Goal: Find specific page/section: Find specific page/section

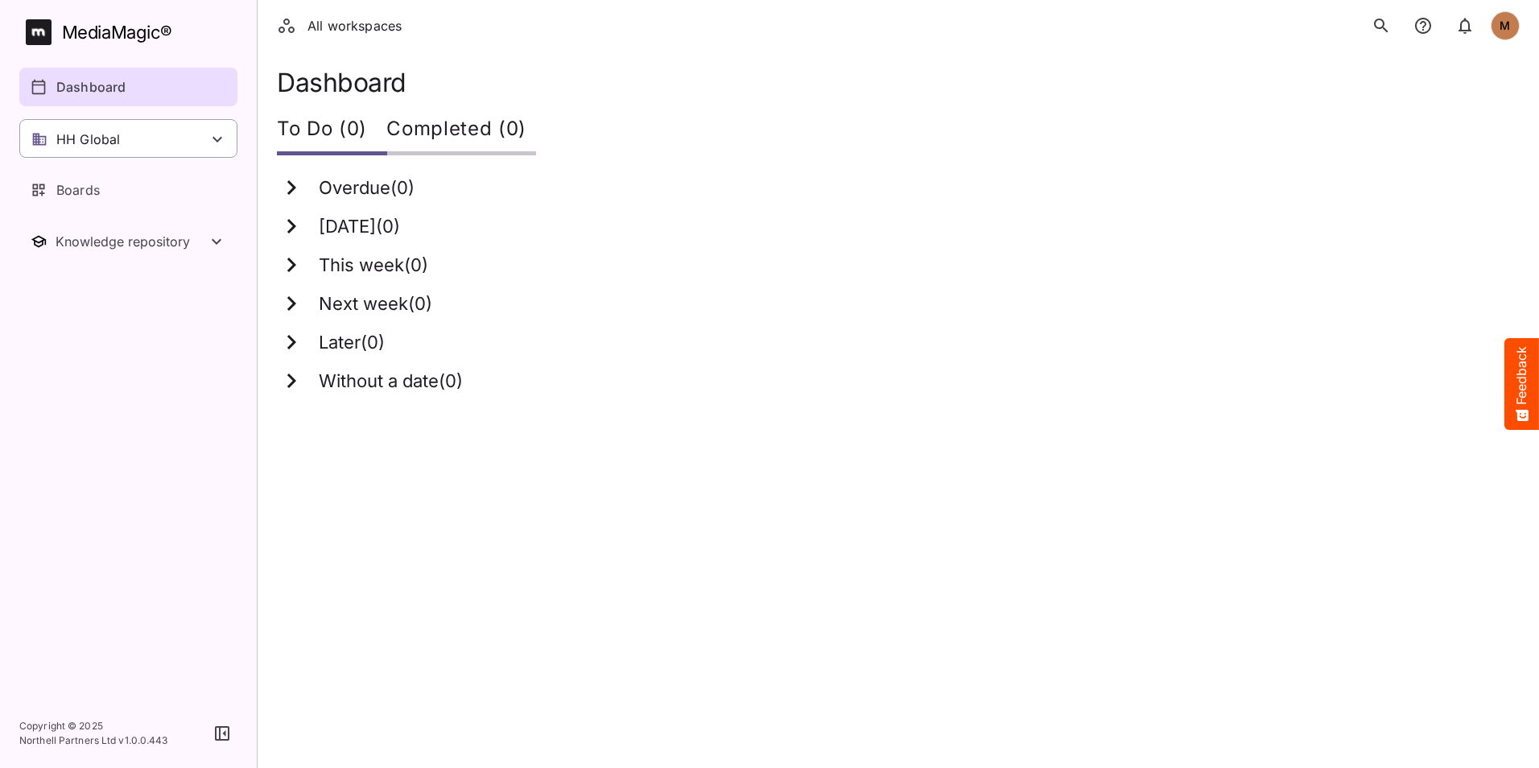
click at [98, 146] on p "HH Global" at bounding box center [88, 139] width 64 height 19
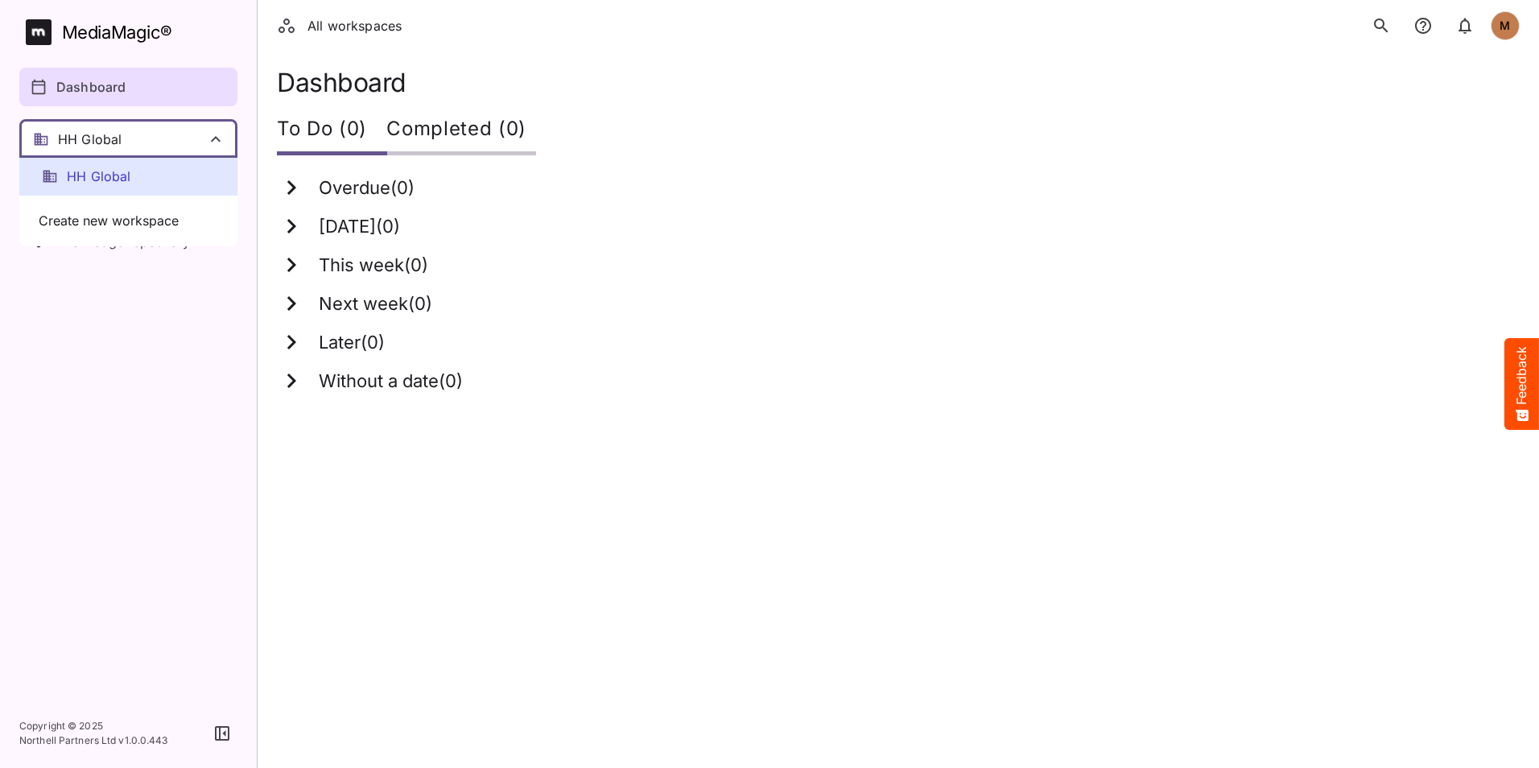
click at [81, 180] on span "HH Global" at bounding box center [99, 176] width 64 height 19
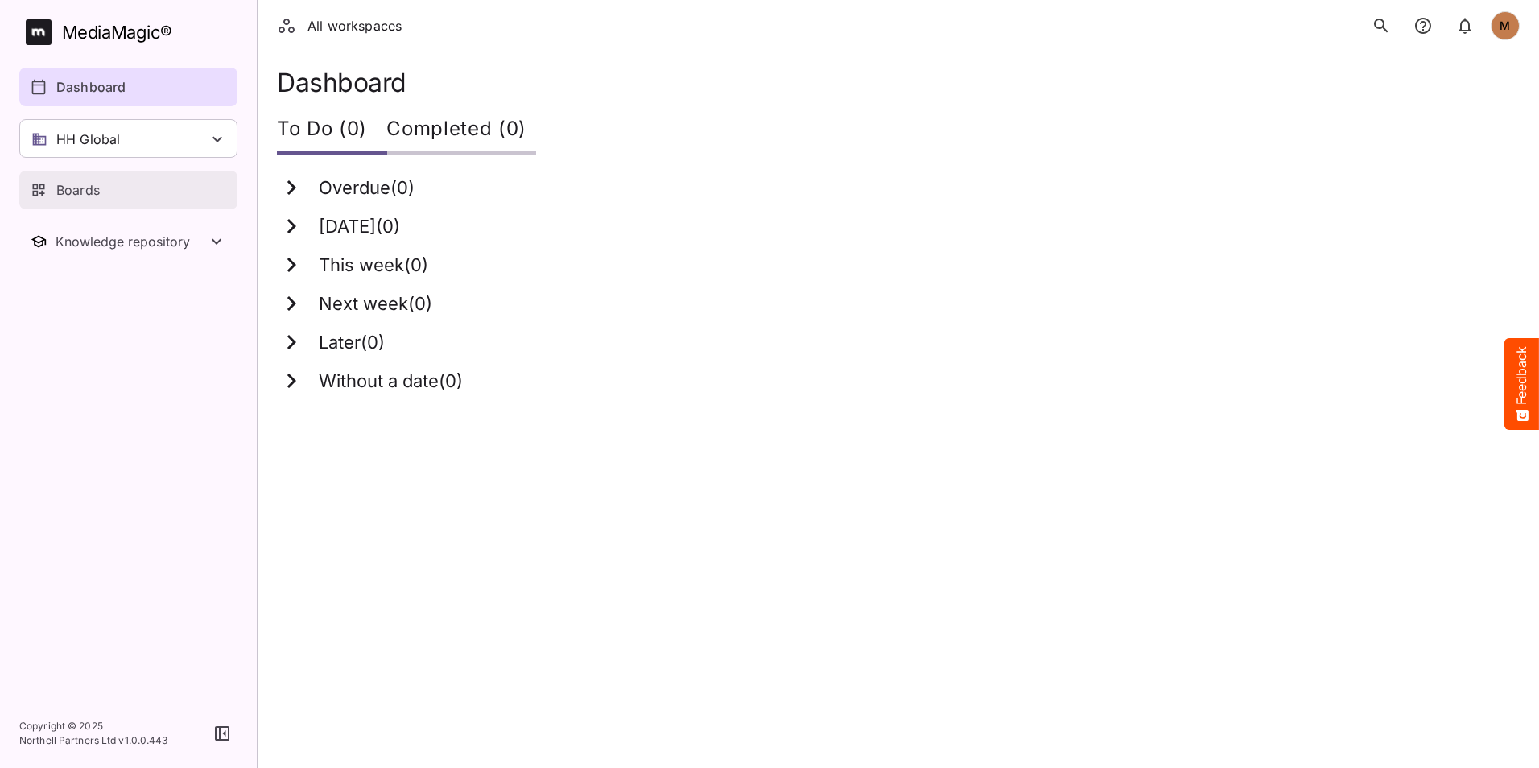
click at [89, 184] on p "Boards" at bounding box center [77, 189] width 43 height 19
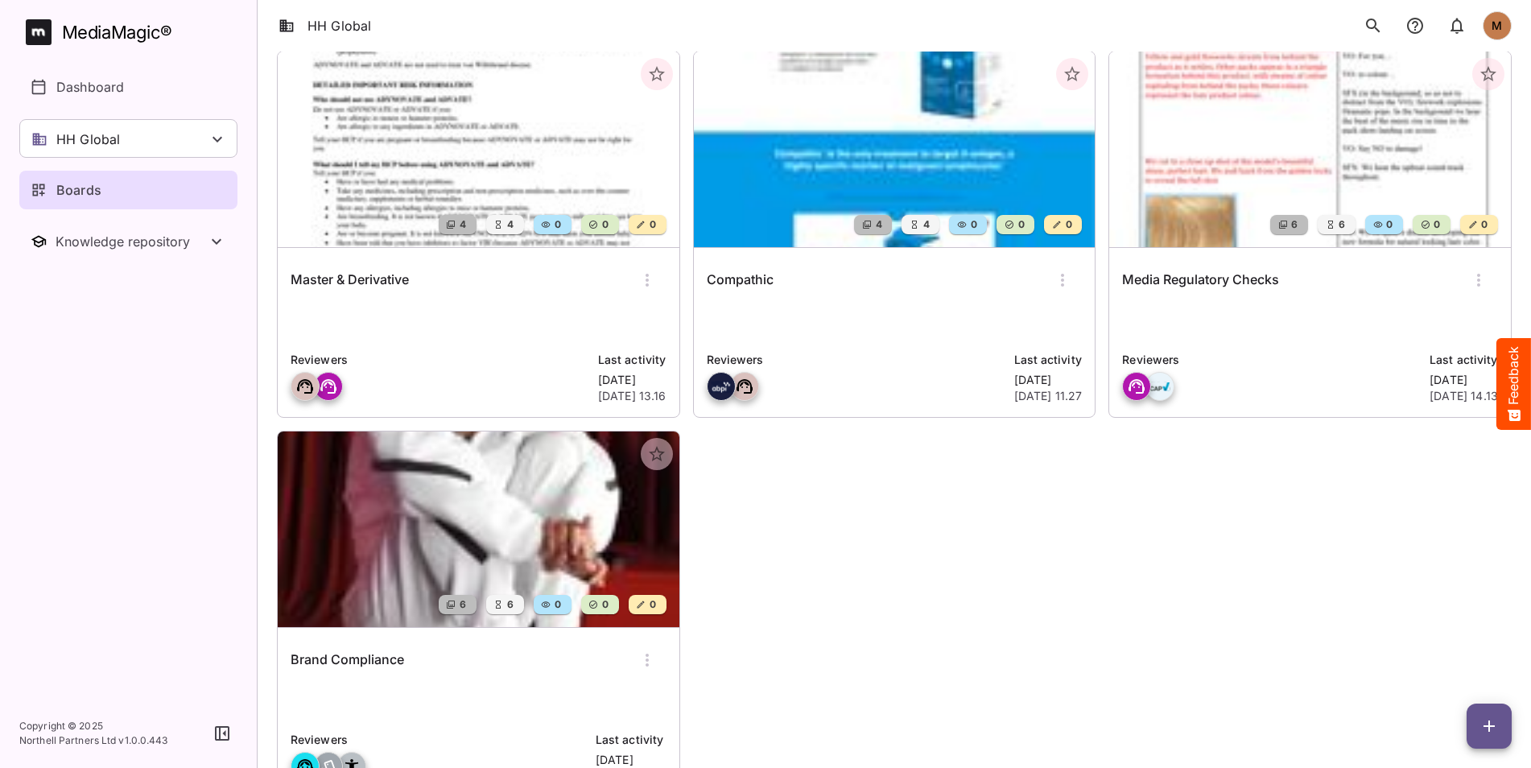
scroll to position [183, 0]
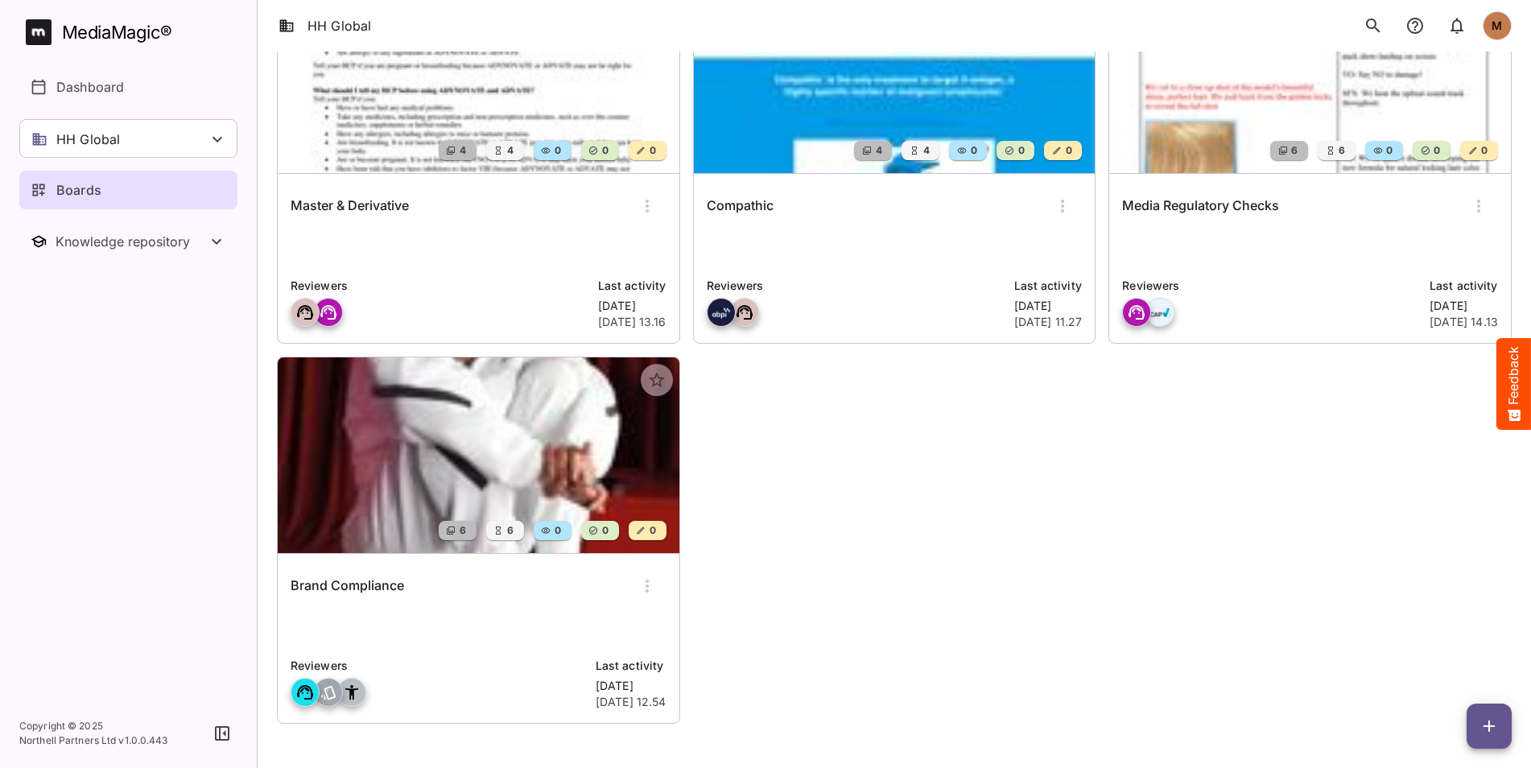
click at [404, 464] on img at bounding box center [479, 455] width 402 height 196
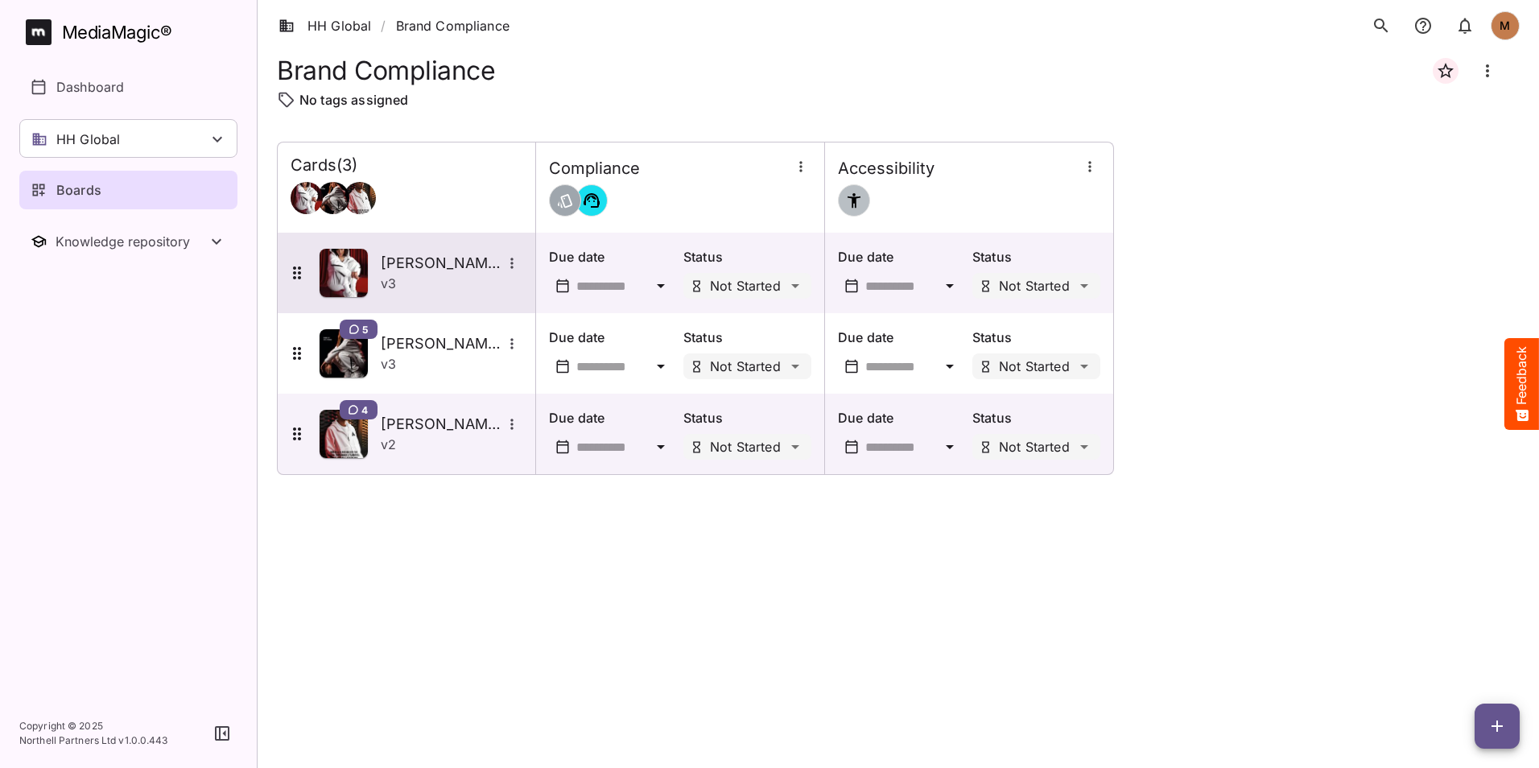
click at [411, 264] on h5 "[PERSON_NAME]" at bounding box center [441, 262] width 121 height 19
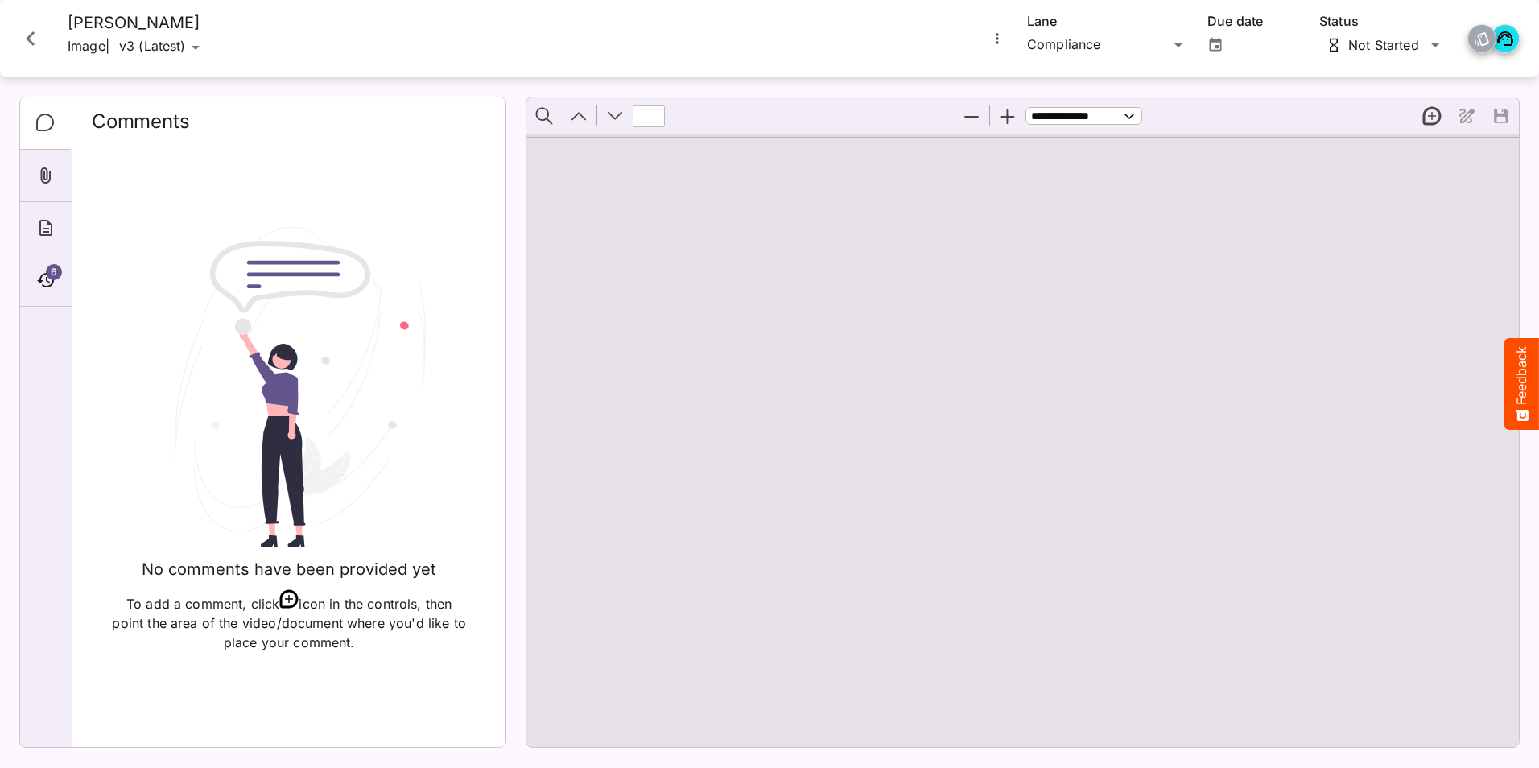
type input "*"
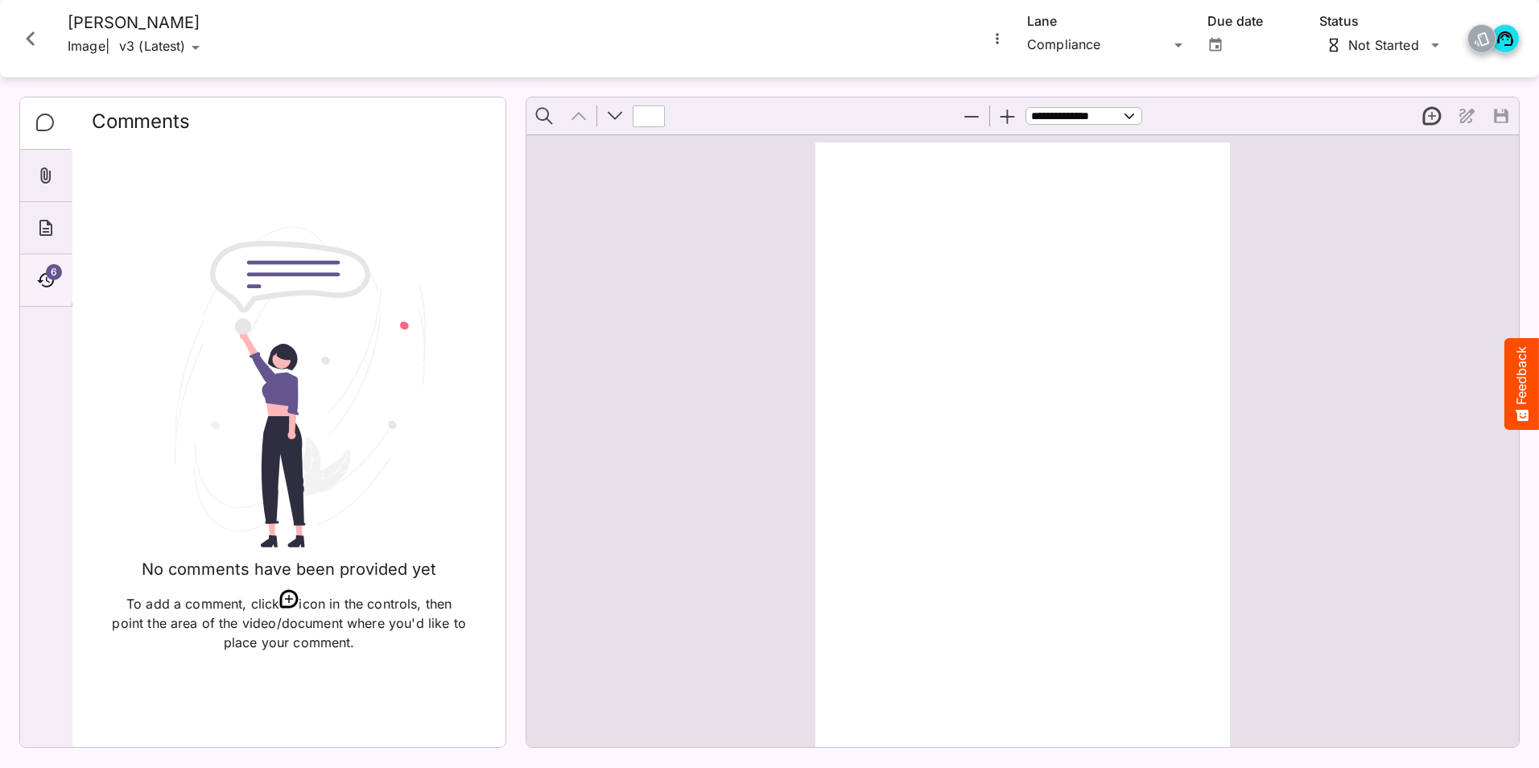
click at [45, 286] on icon "Timeline" at bounding box center [45, 280] width 17 height 14
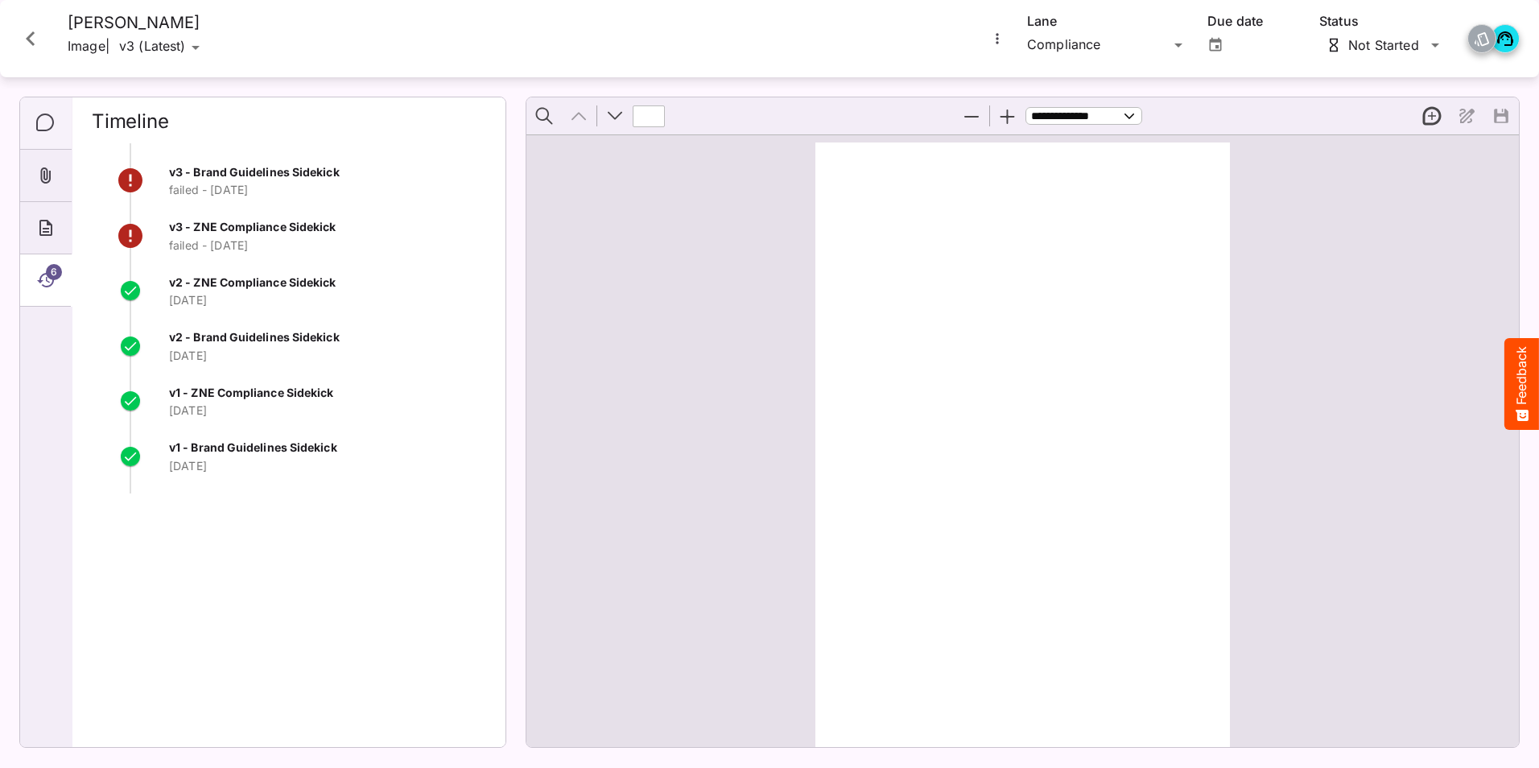
click at [40, 121] on icon "Comments" at bounding box center [45, 122] width 19 height 19
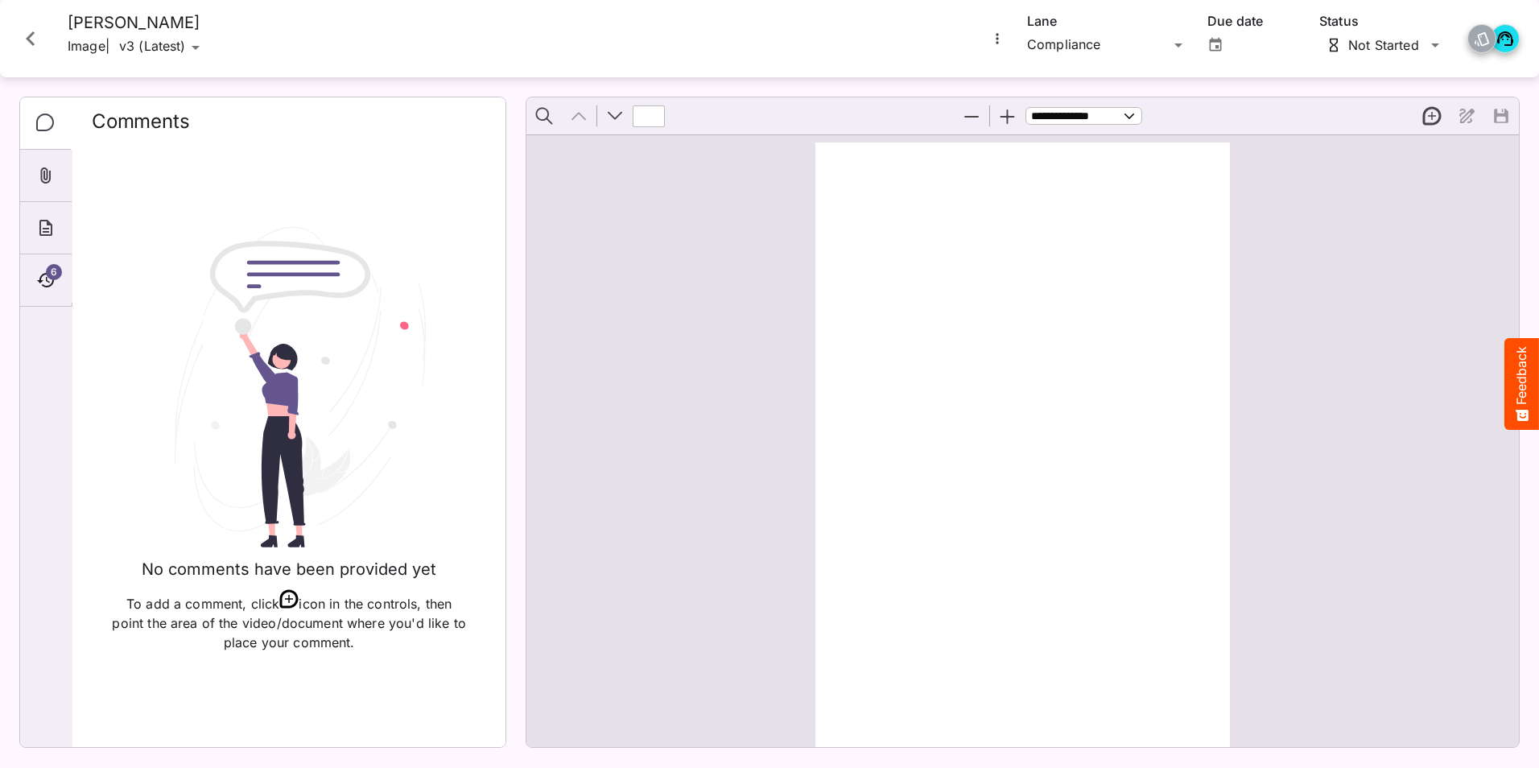
click at [84, 43] on p "Image" at bounding box center [87, 47] width 38 height 29
click at [37, 34] on icon "Close card" at bounding box center [30, 38] width 29 height 29
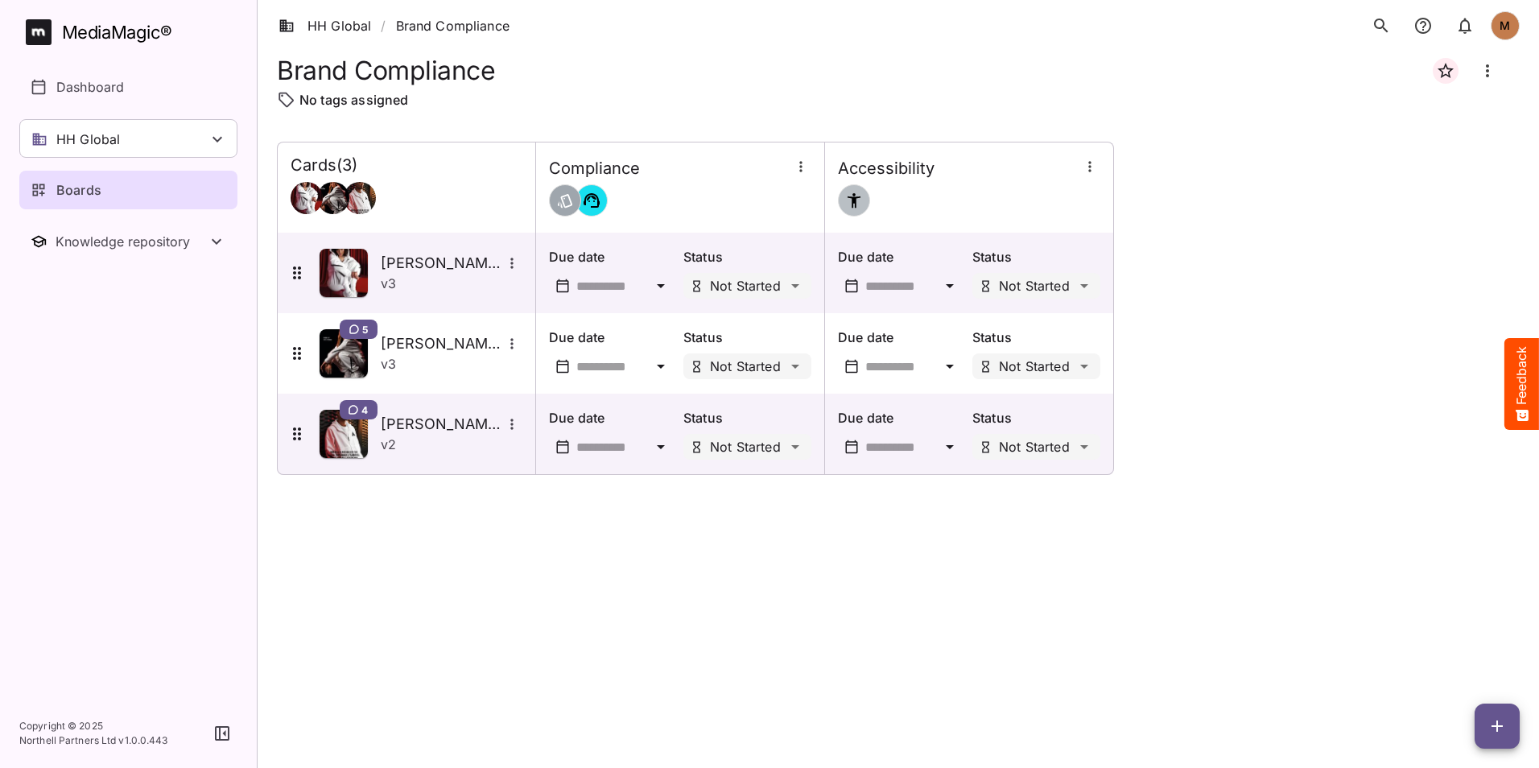
click at [35, 39] on rect at bounding box center [38, 32] width 20 height 18
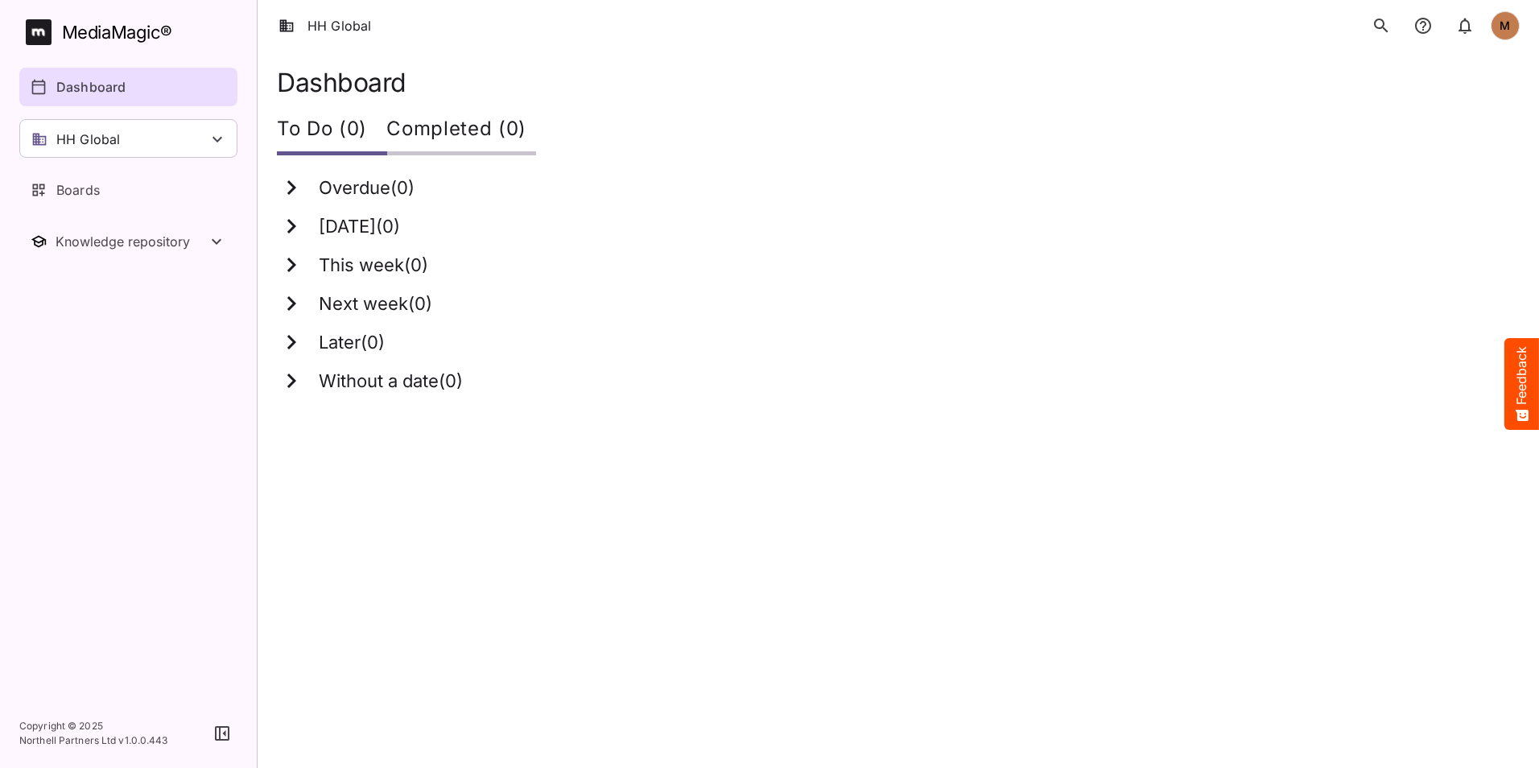
click at [31, 36] on rect at bounding box center [38, 32] width 20 height 18
click at [126, 98] on link "Dashboard" at bounding box center [128, 87] width 218 height 39
click at [123, 245] on div "Knowledge repository" at bounding box center [131, 241] width 151 height 16
click at [76, 192] on p "Boards" at bounding box center [77, 189] width 43 height 19
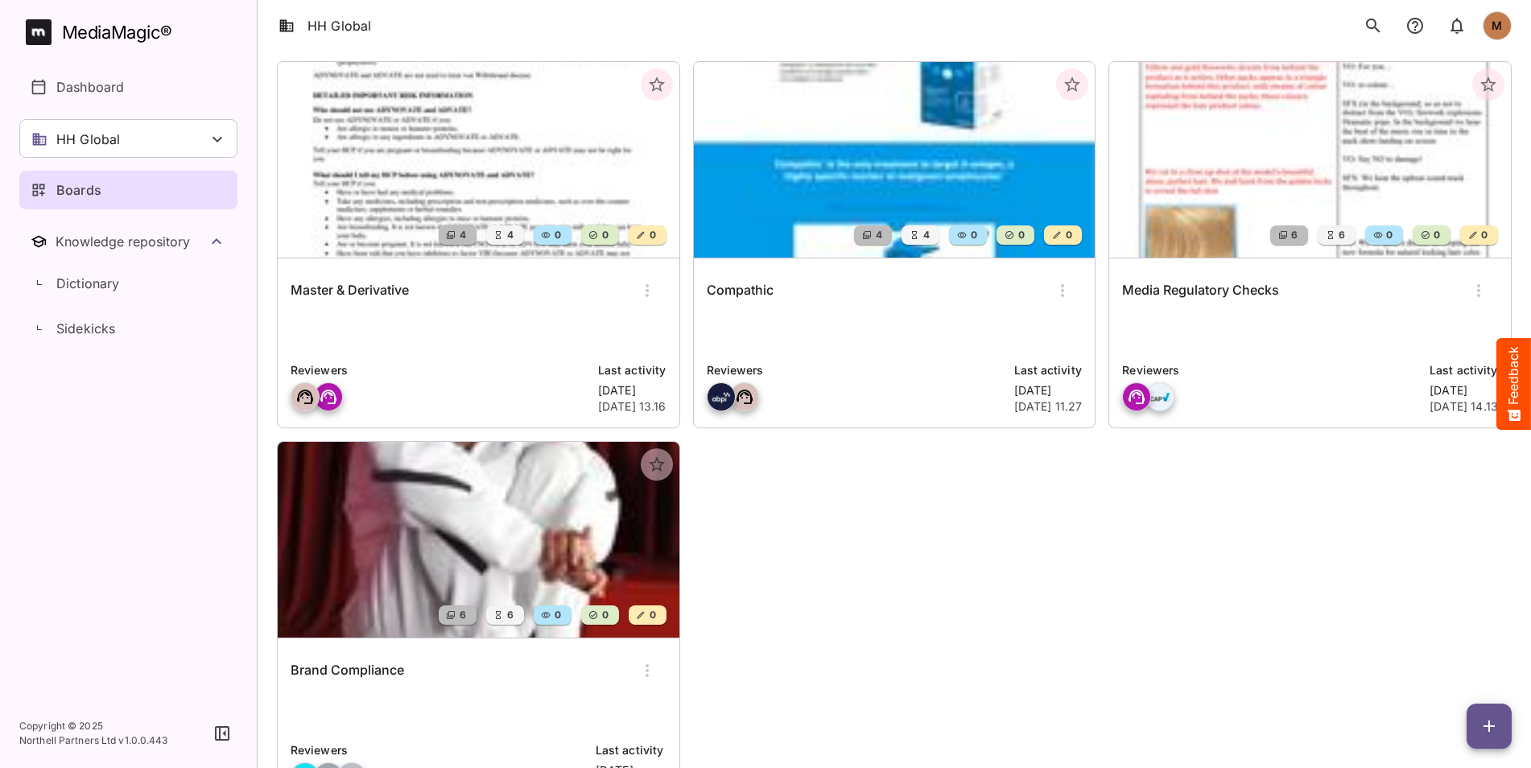
scroll to position [183, 0]
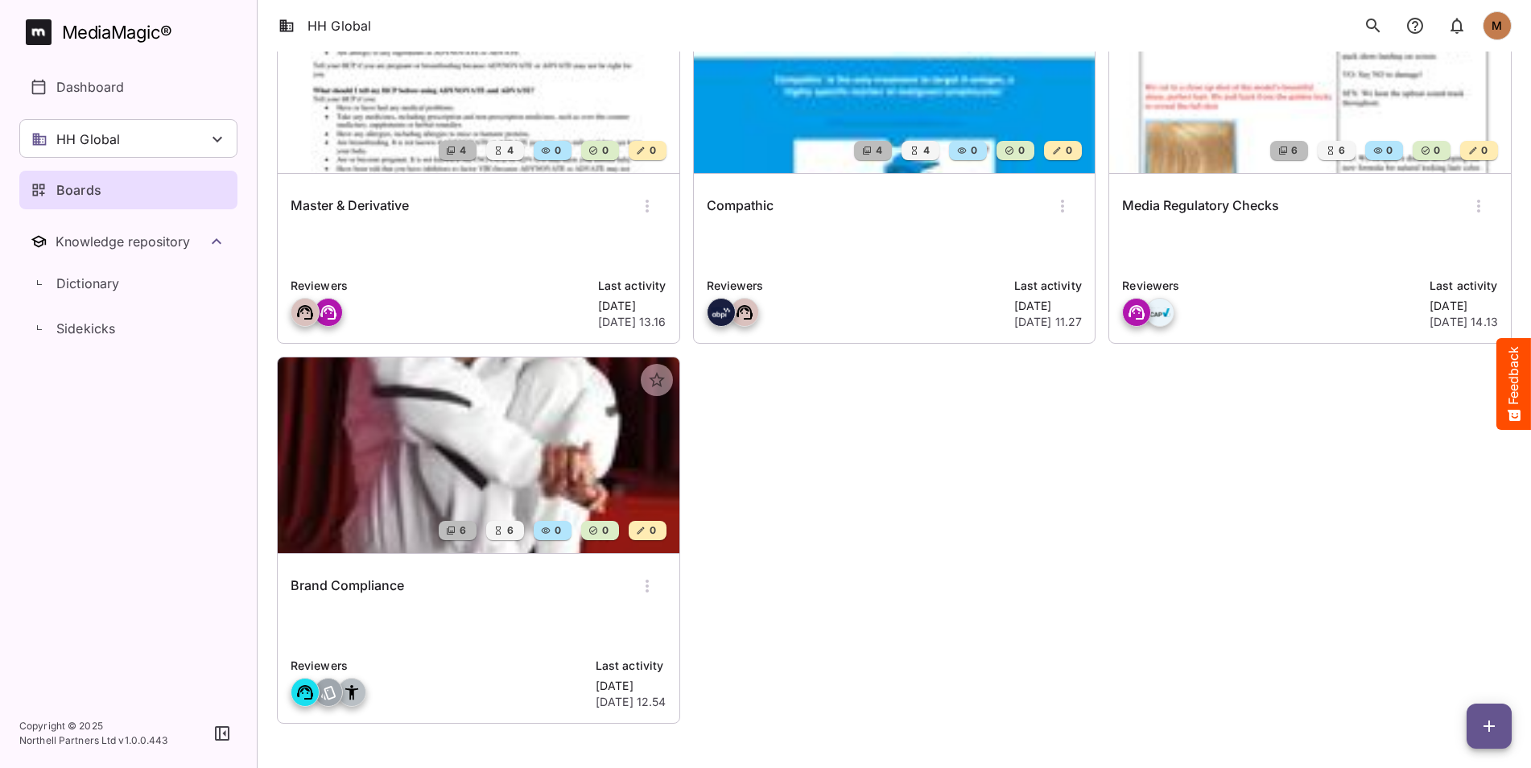
click at [385, 609] on div "Brand Compliance Reviewers Last activity [DATE] 12.54" at bounding box center [479, 638] width 402 height 169
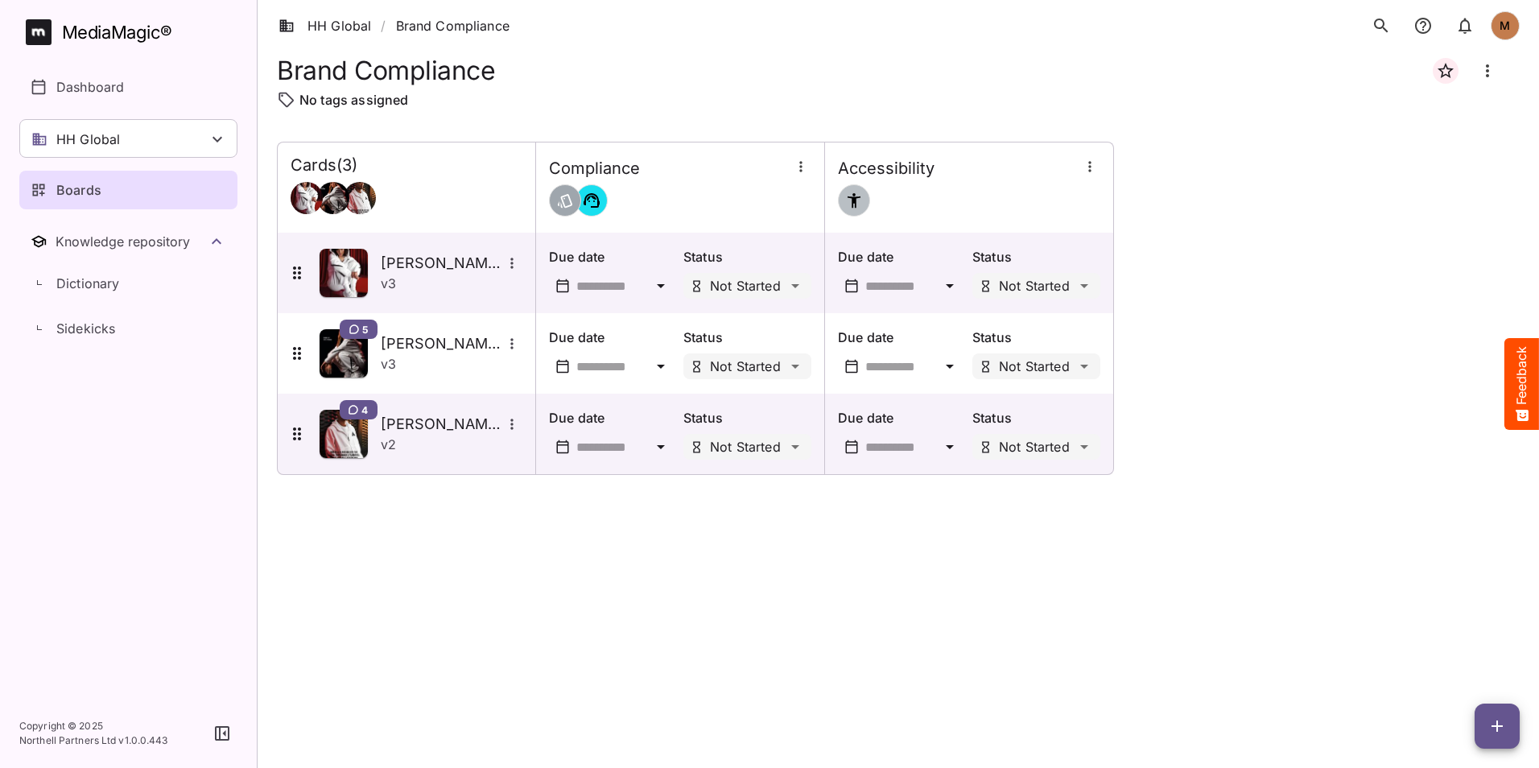
click at [637, 195] on div at bounding box center [680, 200] width 262 height 32
click at [508, 266] on icon "More options for Gomez" at bounding box center [512, 263] width 16 height 16
click at [512, 262] on div at bounding box center [769, 384] width 1539 height 768
click at [512, 262] on icon "More options for Gomez" at bounding box center [511, 263] width 2 height 10
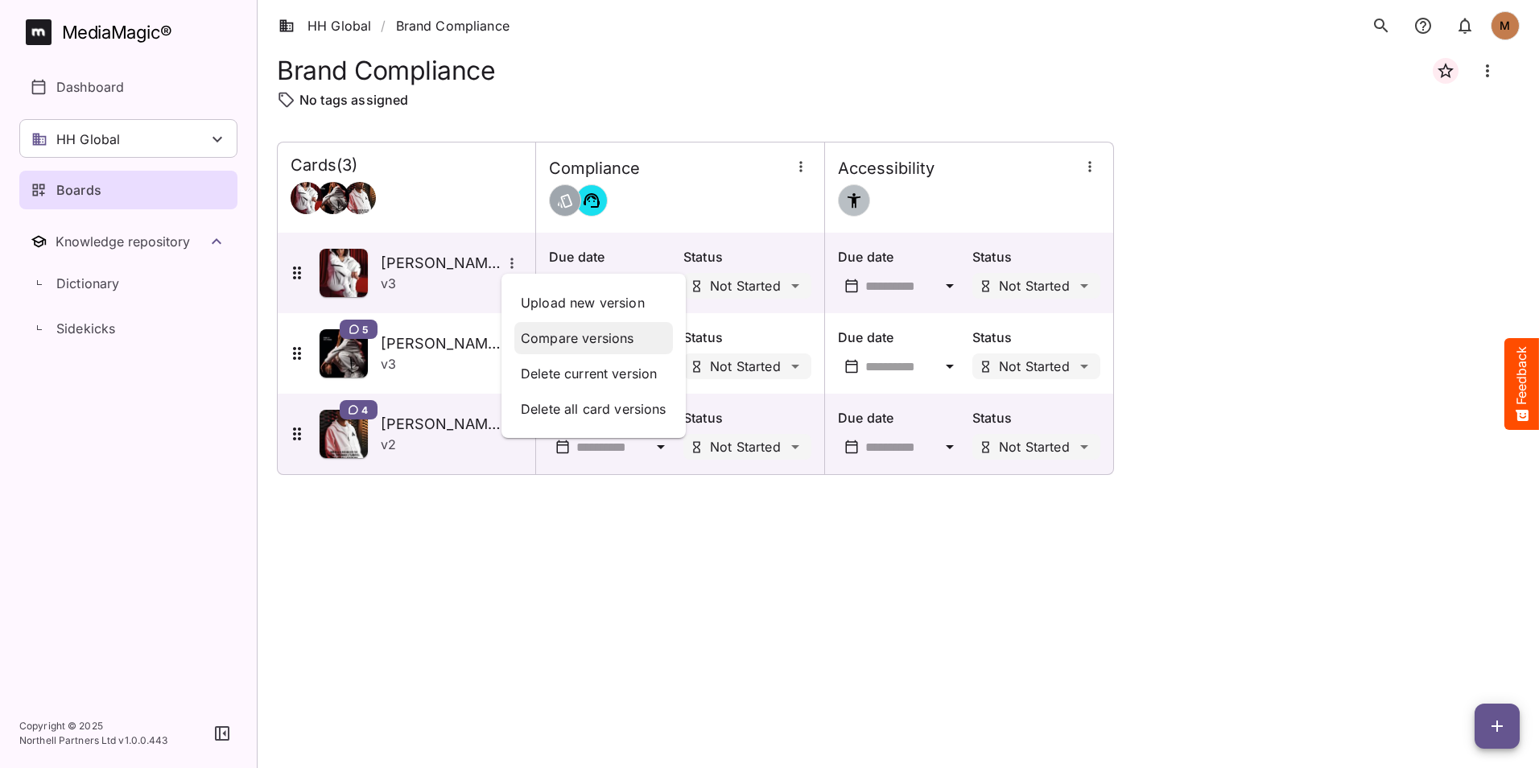
click at [590, 336] on p "Compare versions" at bounding box center [594, 337] width 146 height 19
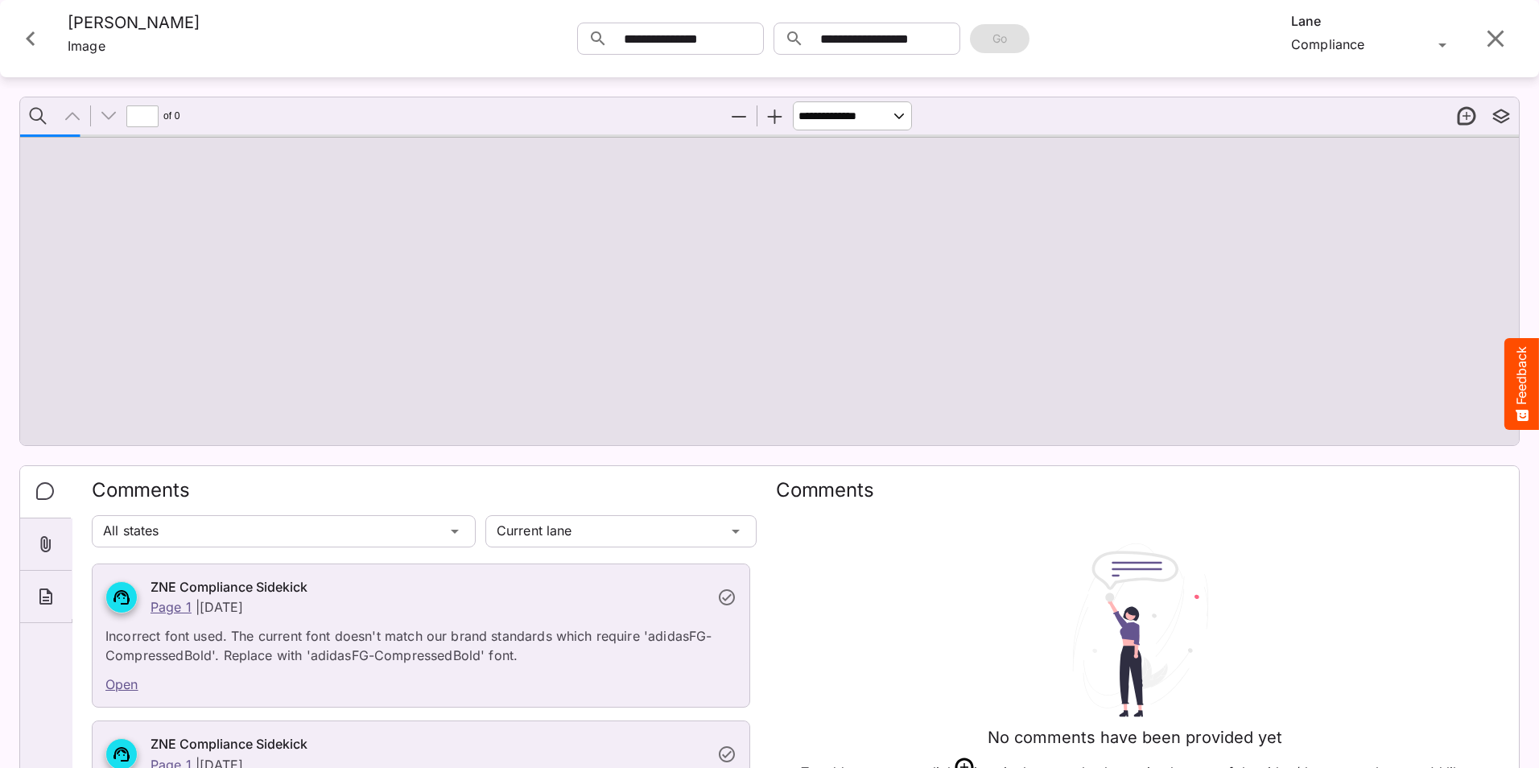
type input "*"
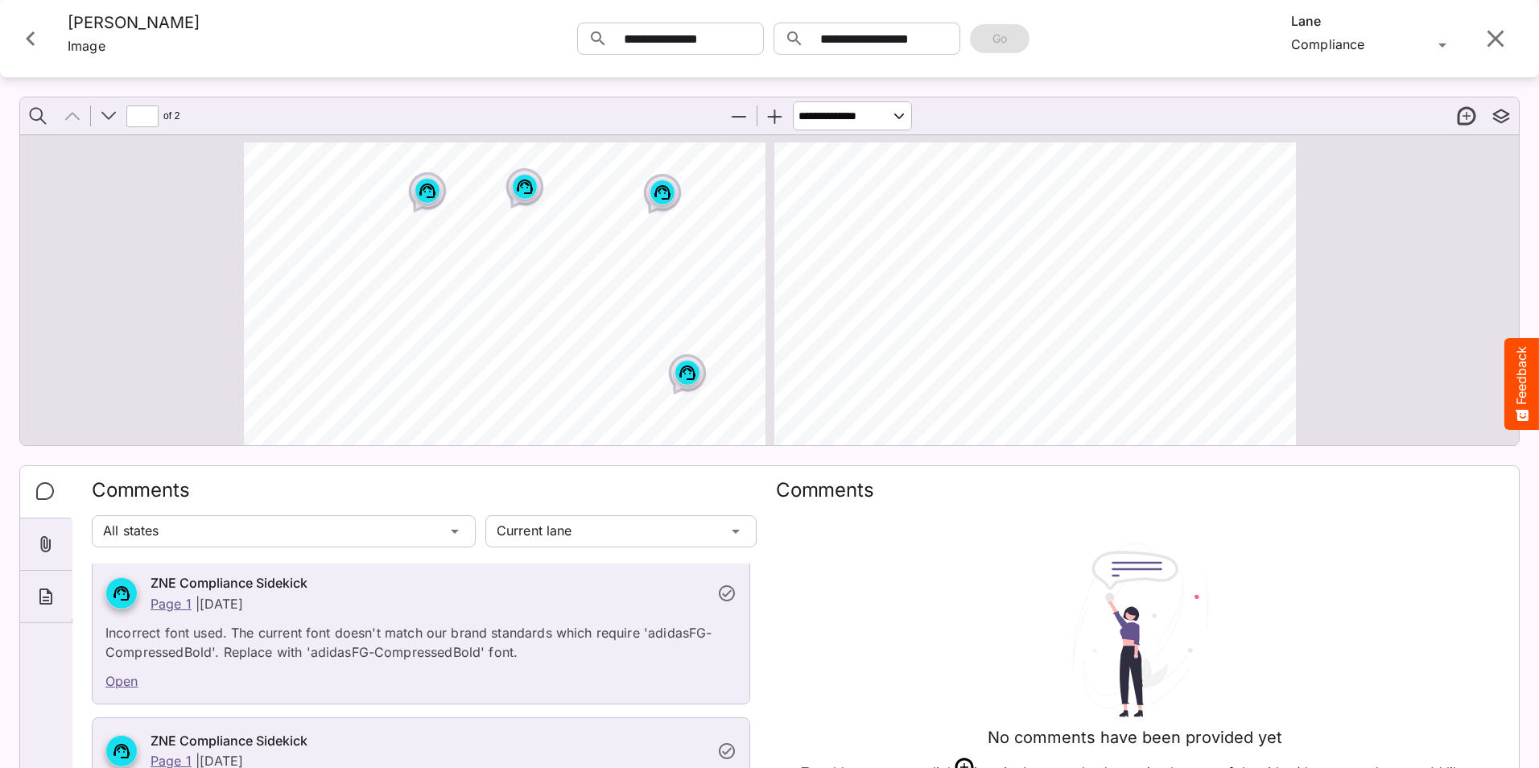
click at [43, 37] on icon "Close card" at bounding box center [30, 38] width 29 height 29
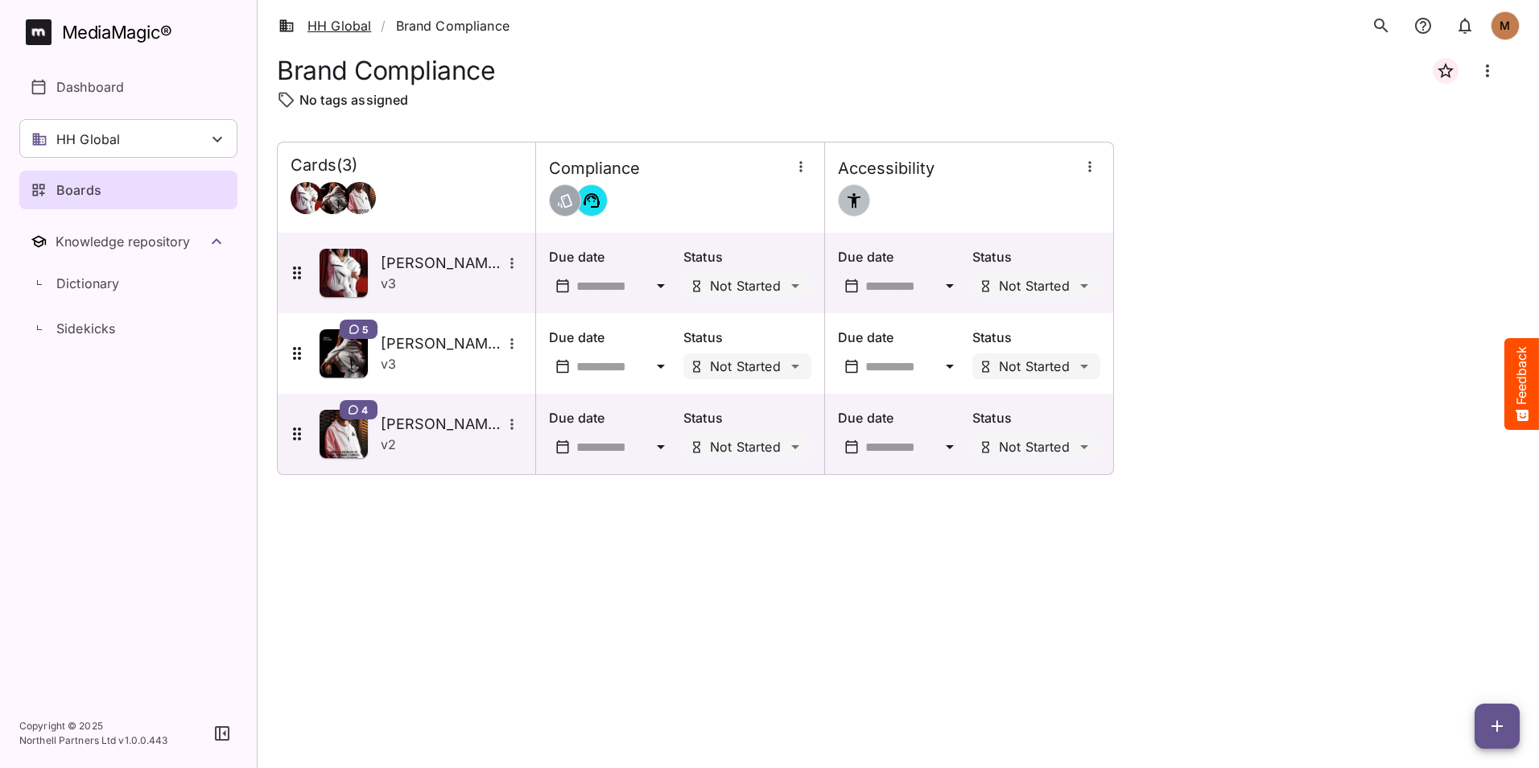
click at [338, 29] on link "HH Global" at bounding box center [324, 25] width 93 height 19
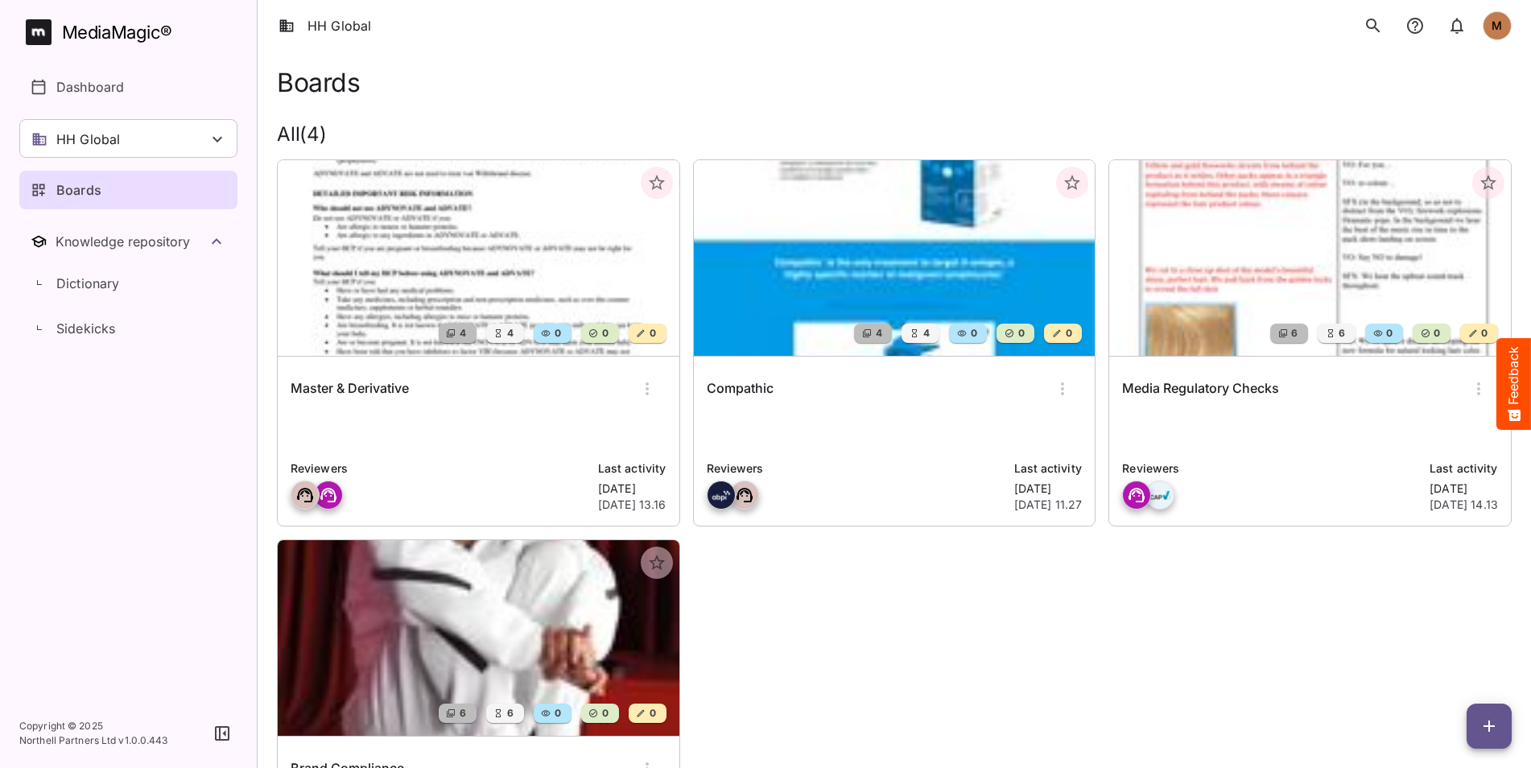
click at [846, 280] on img at bounding box center [895, 258] width 402 height 196
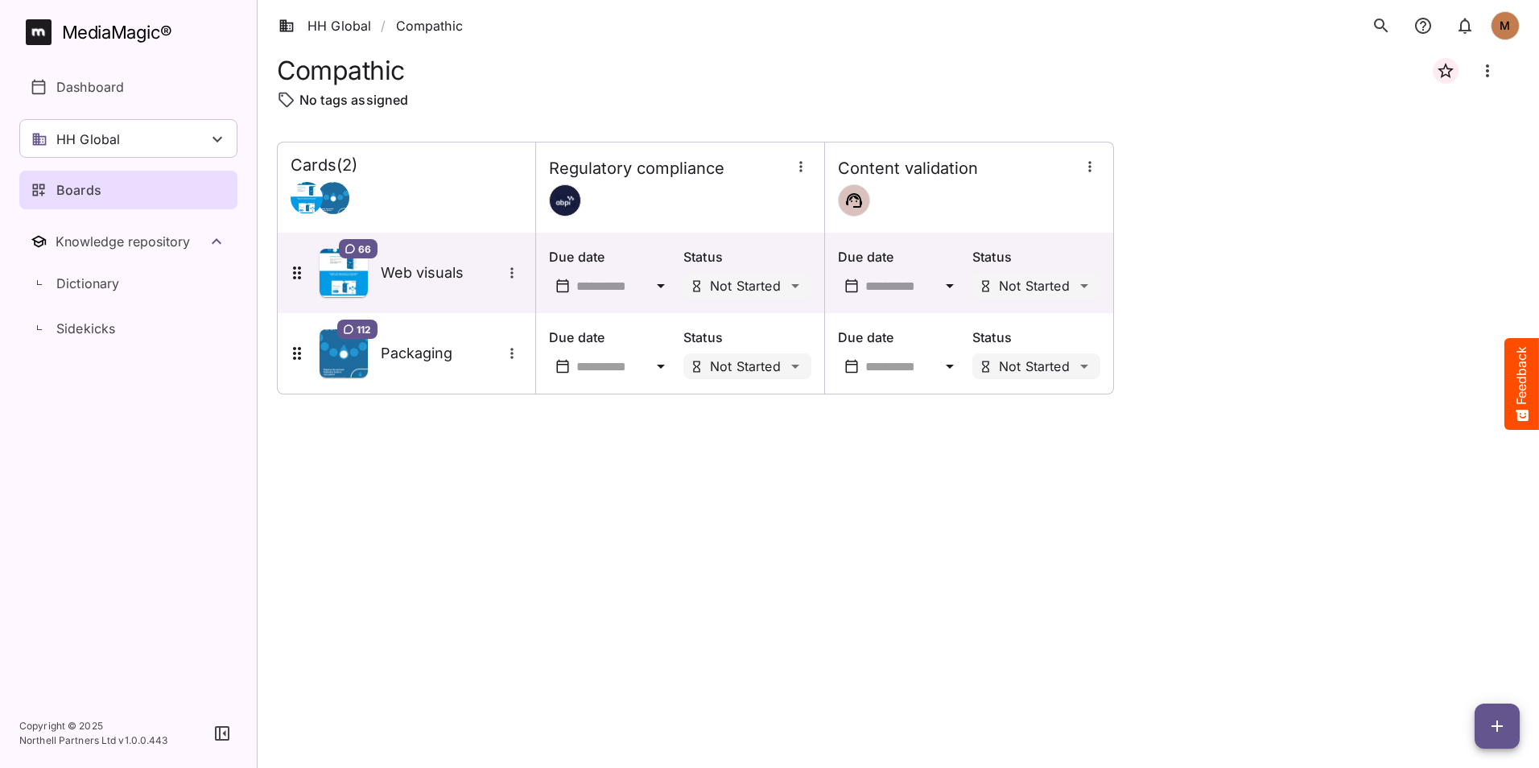
click at [805, 175] on button "button" at bounding box center [800, 166] width 21 height 21
click at [976, 170] on div at bounding box center [769, 384] width 1539 height 768
click at [1086, 166] on icon "button" at bounding box center [1090, 167] width 16 height 16
click at [962, 186] on div at bounding box center [769, 384] width 1539 height 768
click at [401, 272] on h5 "Web visuals" at bounding box center [441, 272] width 121 height 19
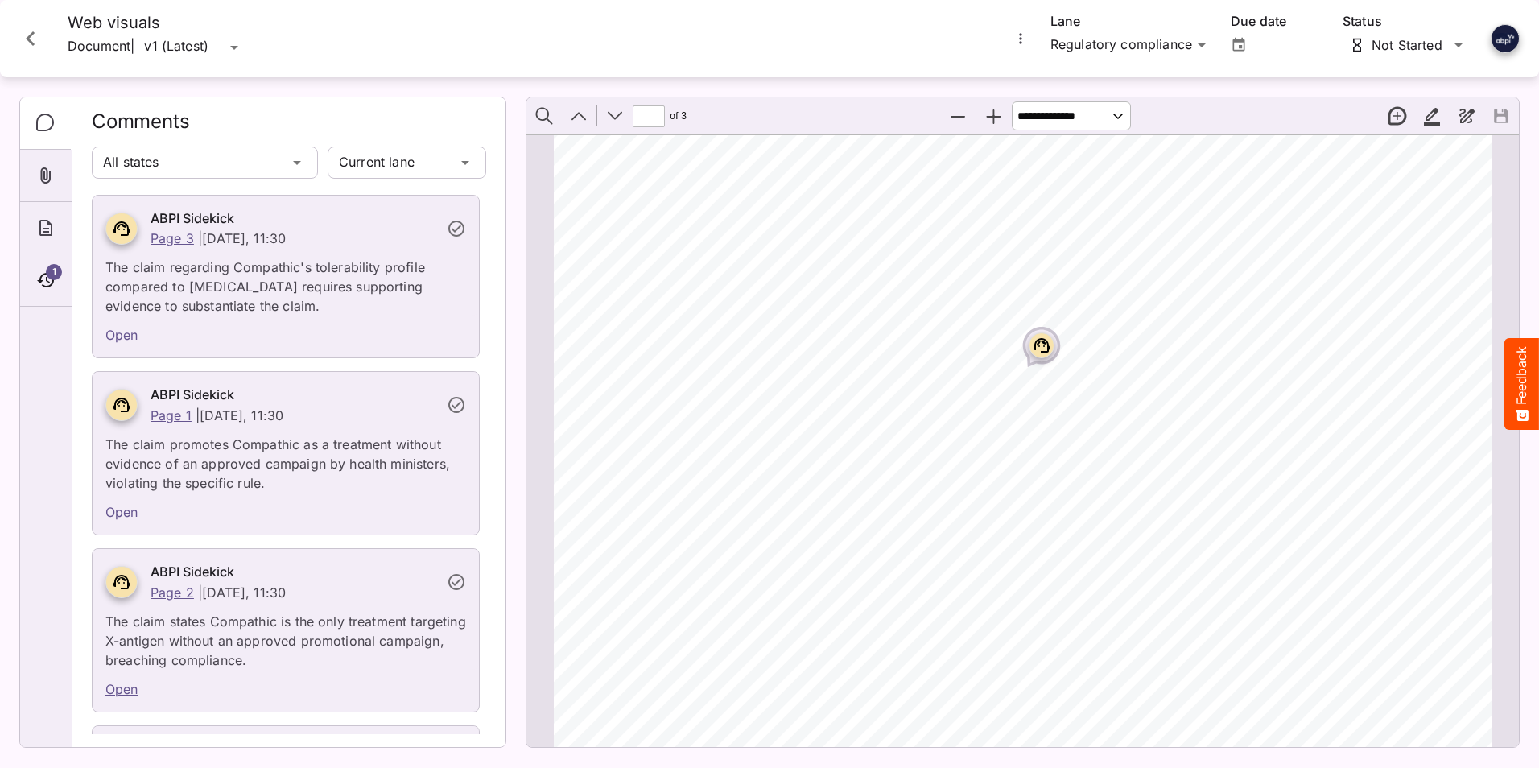
scroll to position [2664, 0]
type input "*"
click at [34, 45] on icon "Close card" at bounding box center [30, 38] width 29 height 29
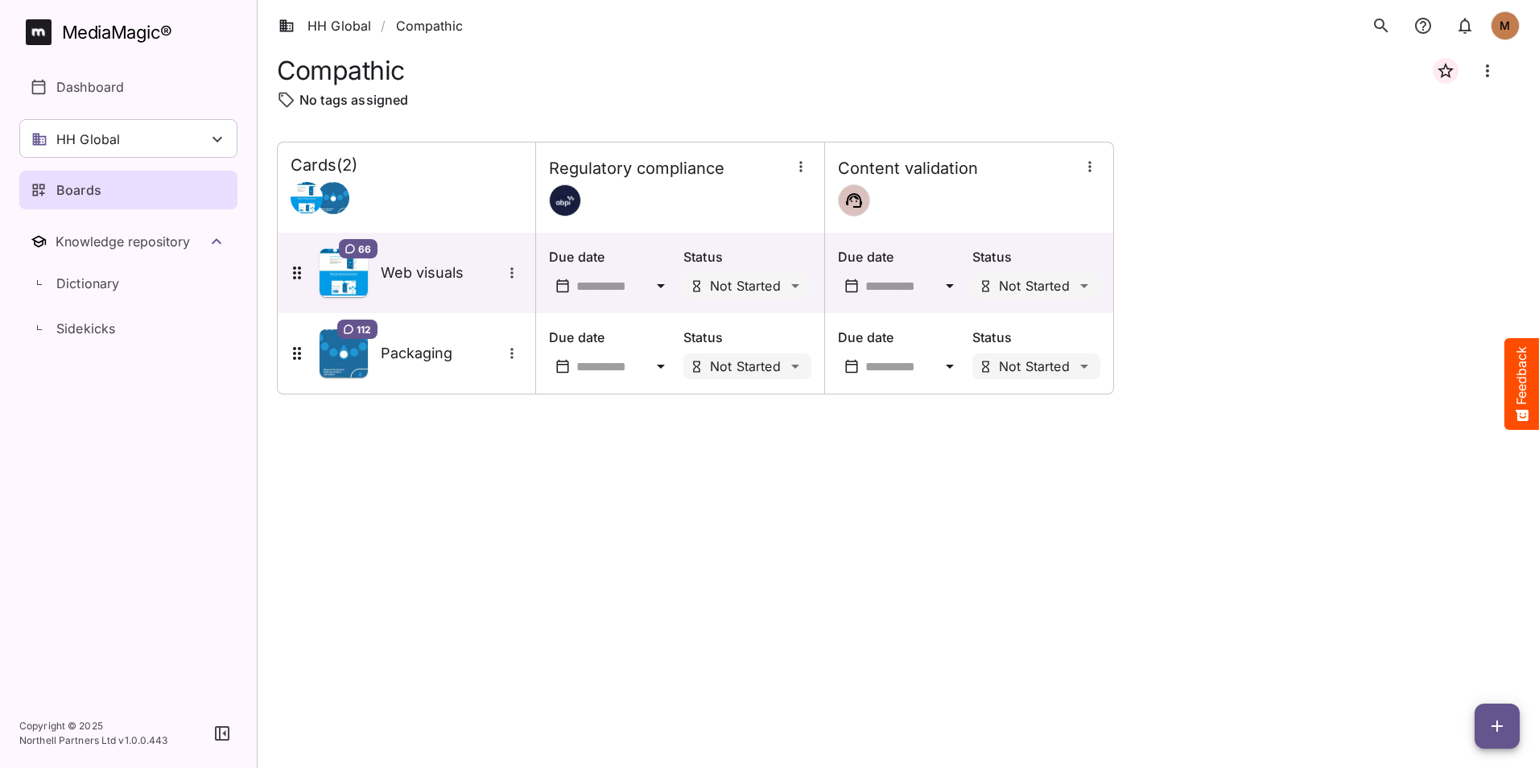
click at [97, 185] on p "Boards" at bounding box center [78, 189] width 45 height 19
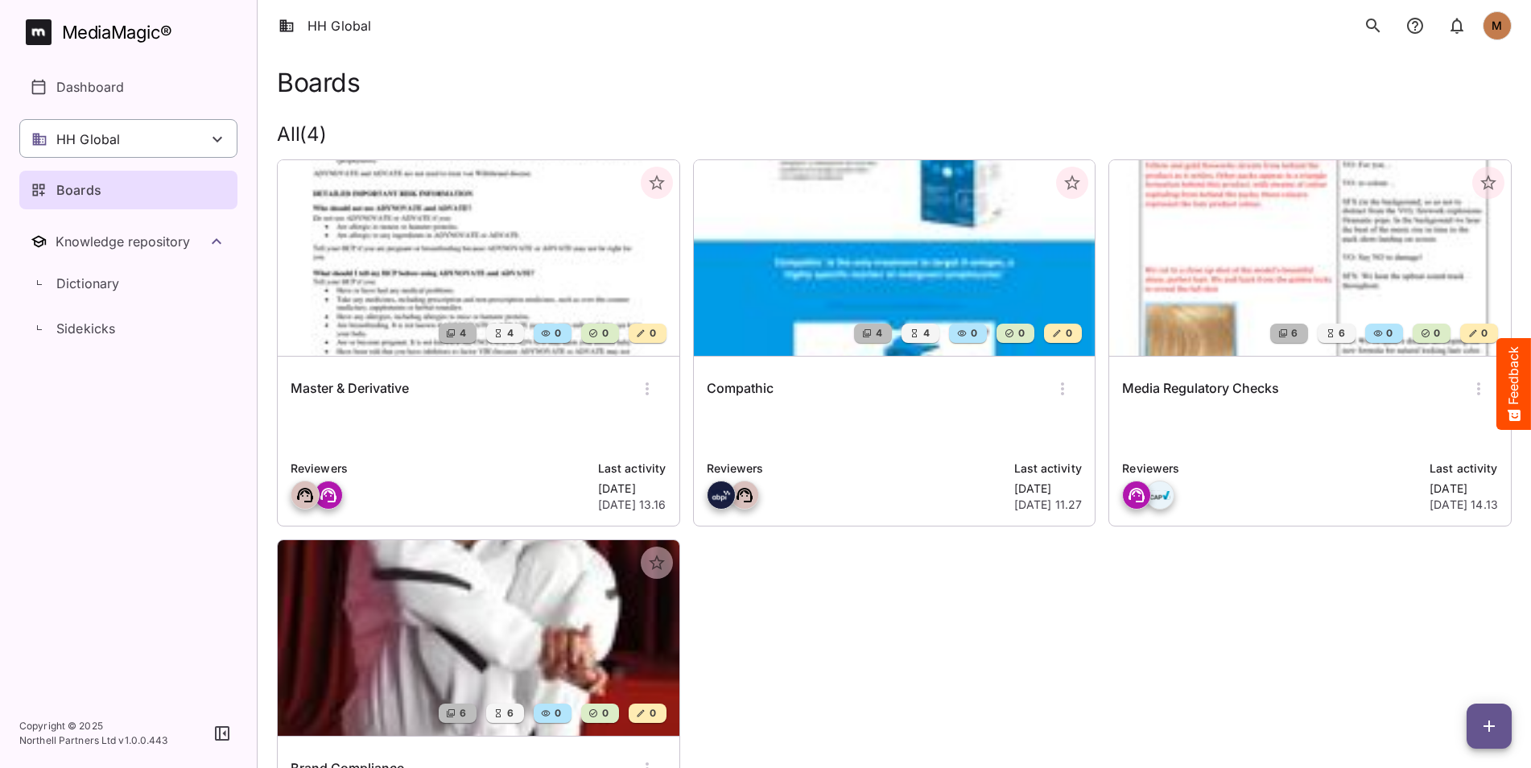
click at [104, 134] on p "HH Global" at bounding box center [88, 139] width 64 height 19
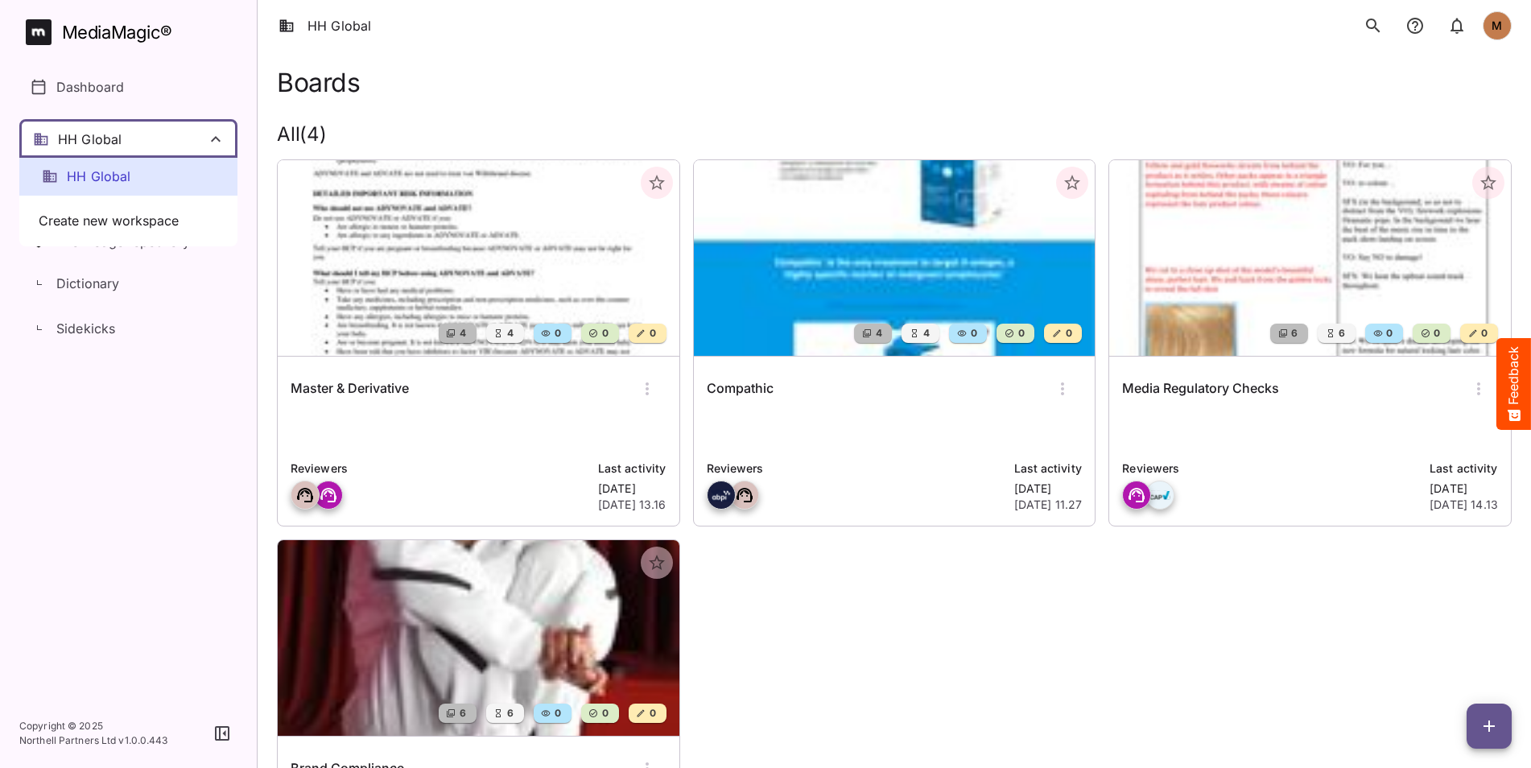
click at [136, 137] on div at bounding box center [765, 384] width 1531 height 768
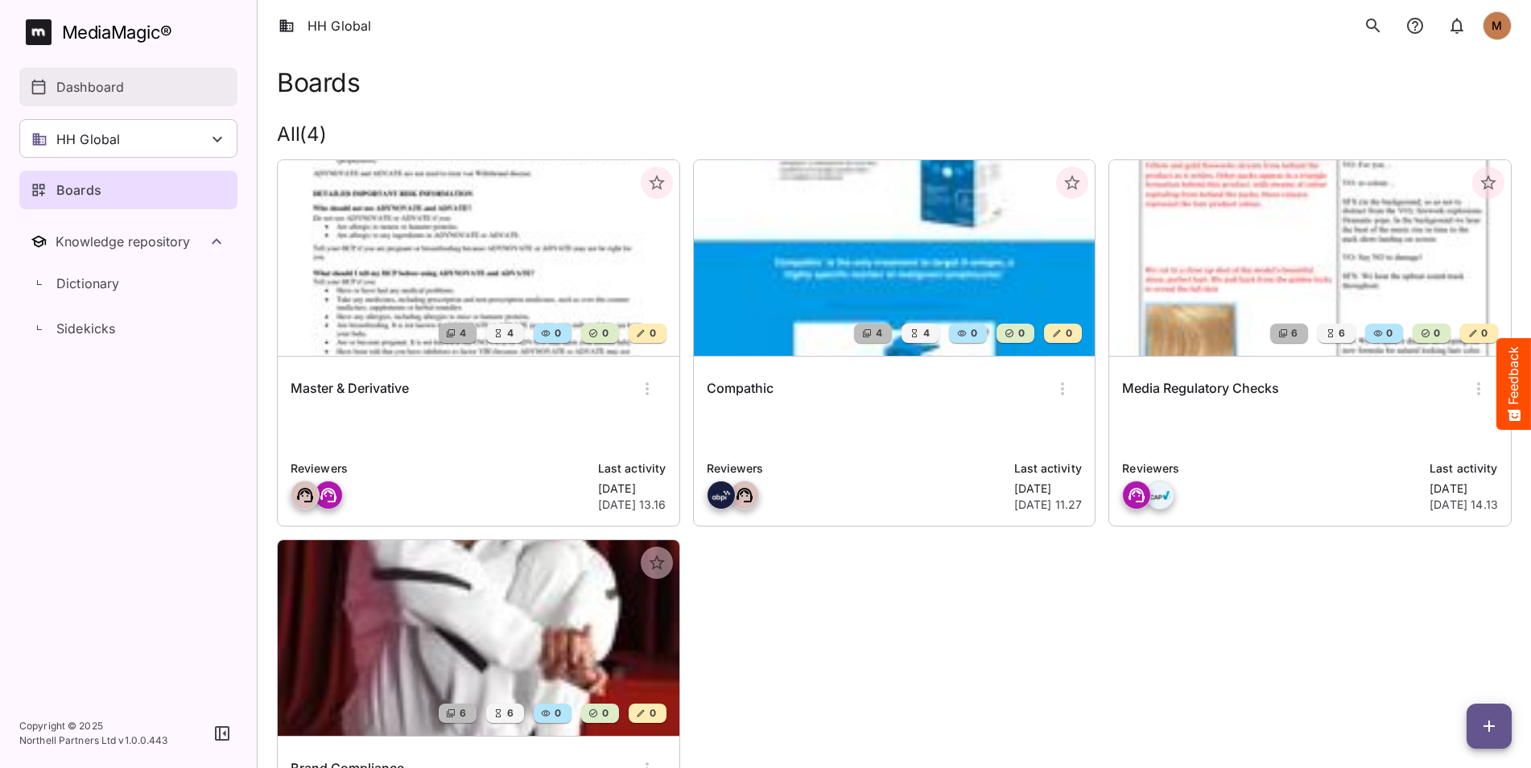
click at [101, 83] on p "Dashboard" at bounding box center [90, 86] width 68 height 19
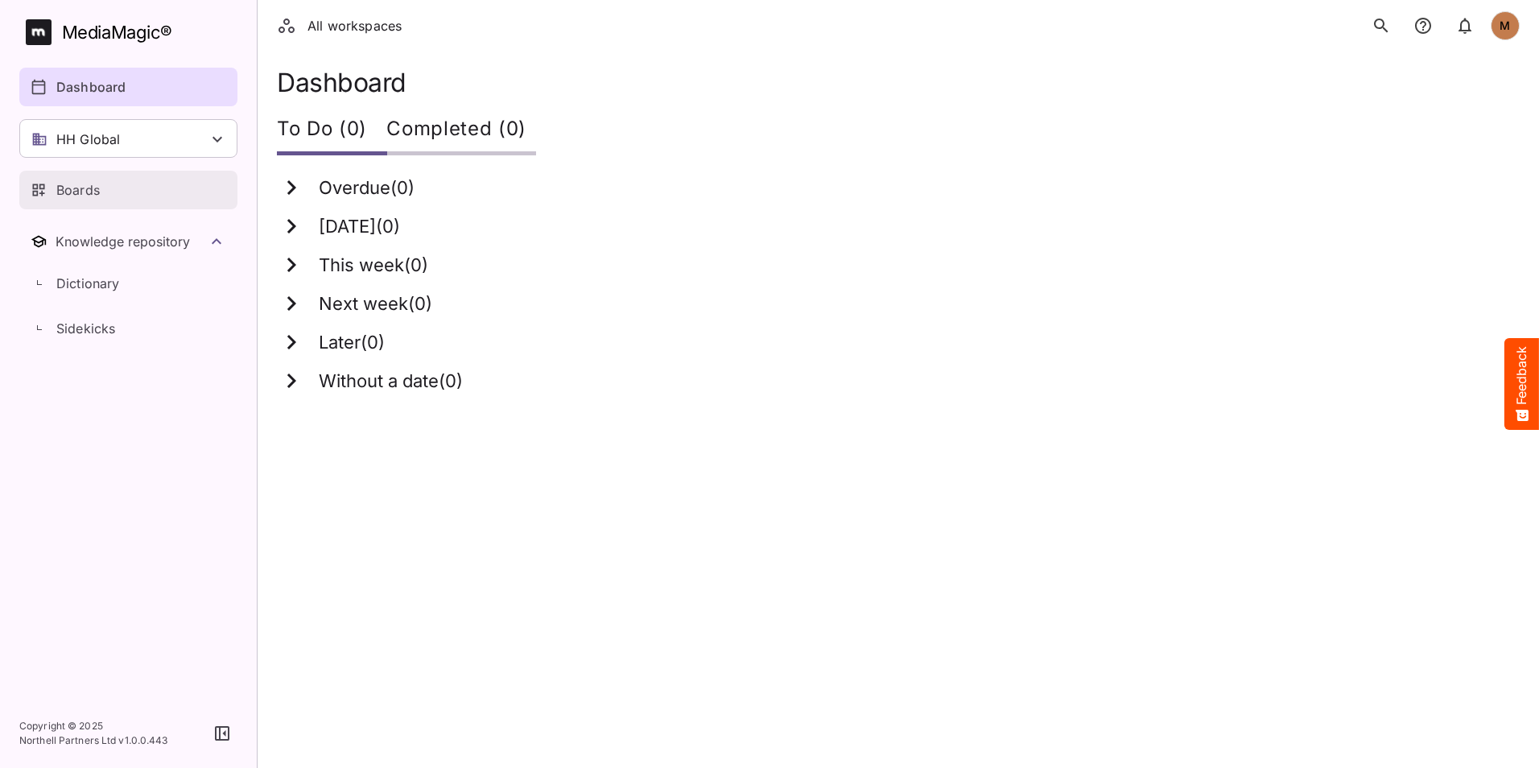
click at [101, 196] on div "Boards" at bounding box center [129, 189] width 197 height 19
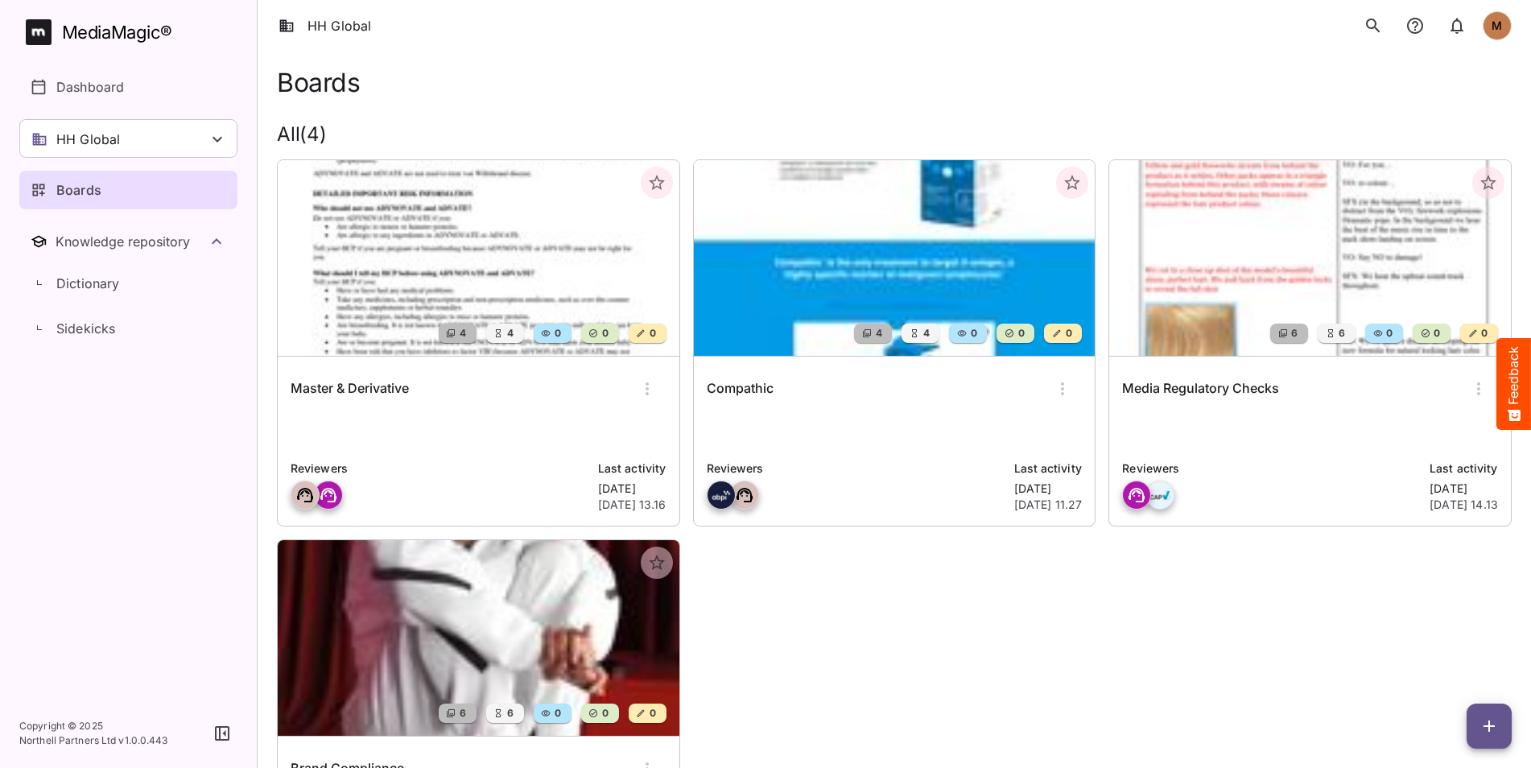
click at [461, 256] on img at bounding box center [479, 258] width 402 height 196
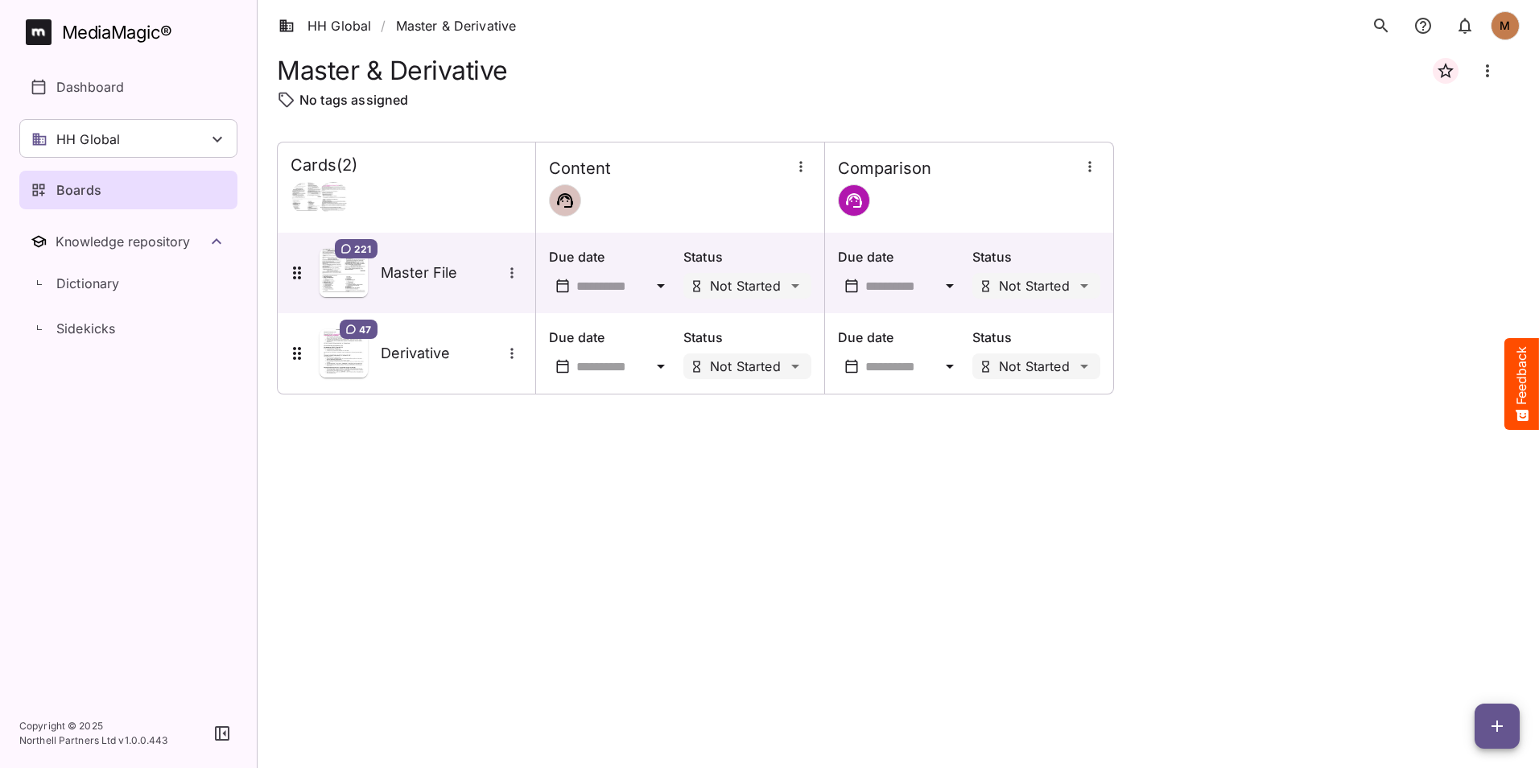
click at [634, 183] on div "Content" at bounding box center [680, 188] width 262 height 59
click at [435, 270] on h5 "Master File" at bounding box center [441, 272] width 121 height 19
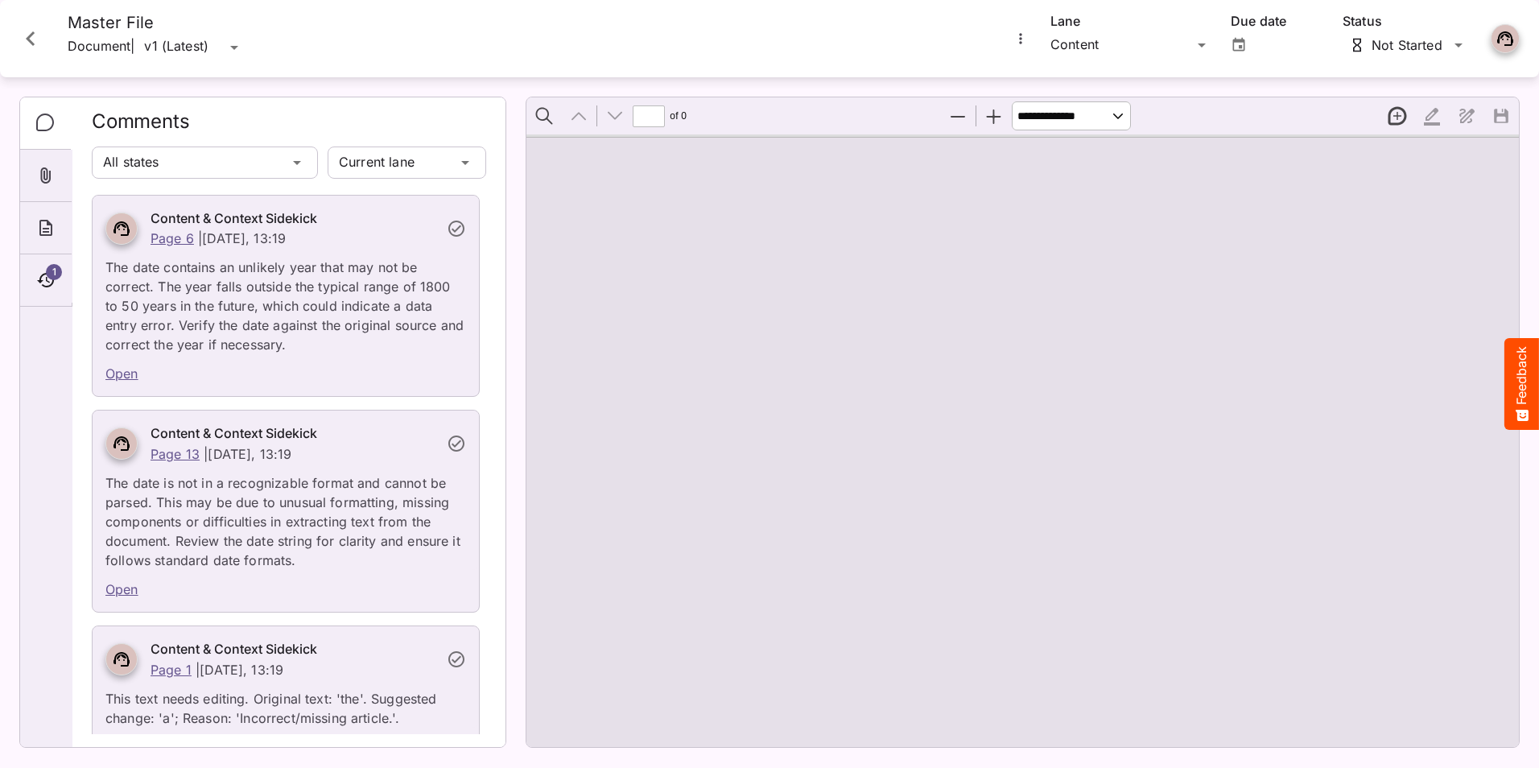
type input "*"
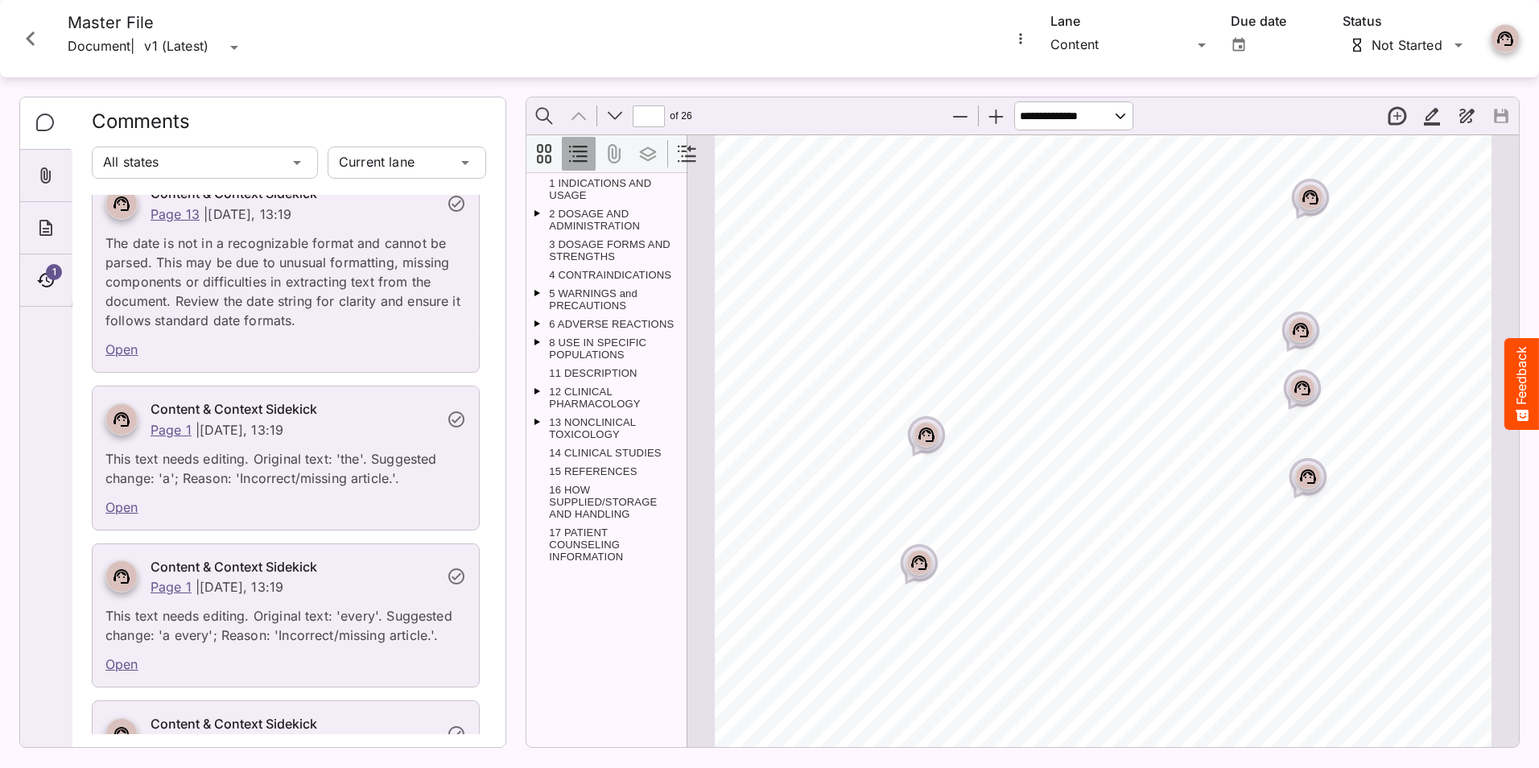
scroll to position [241, 0]
click at [923, 435] on rect "Page ⁨1⁩" at bounding box center [926, 434] width 19 height 19
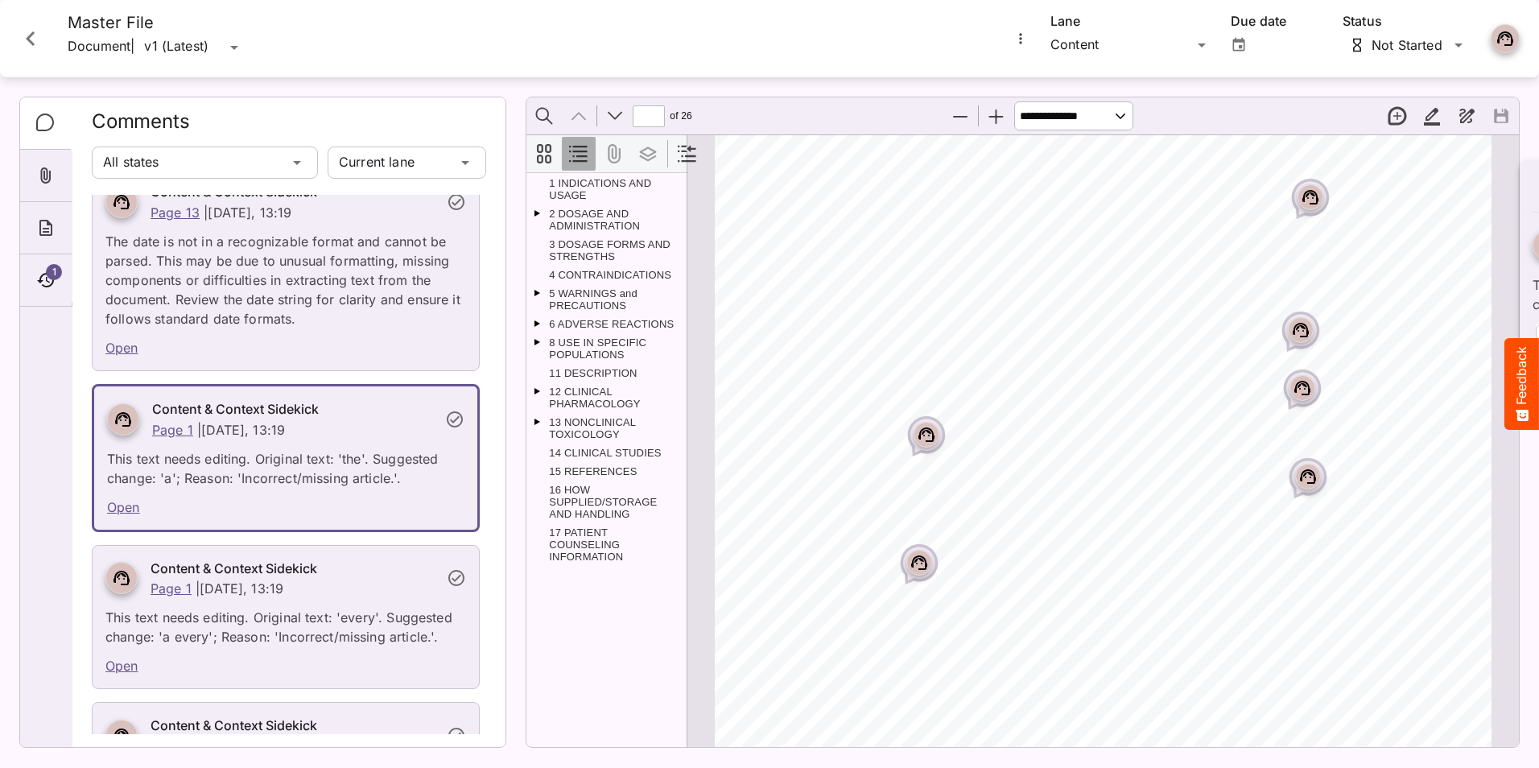
scroll to position [233, 0]
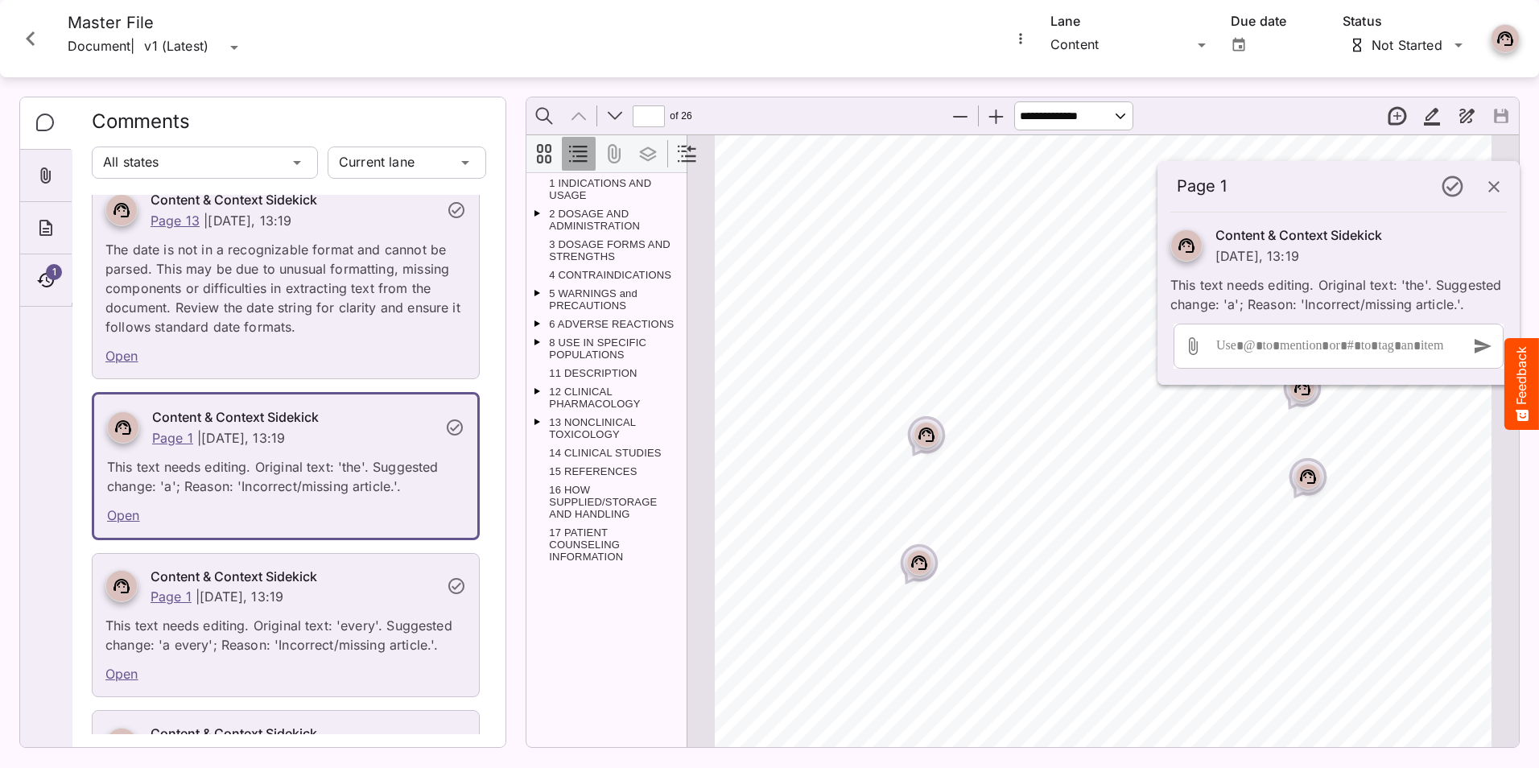
click at [913, 571] on rect "Page ⁨1⁩" at bounding box center [918, 562] width 19 height 19
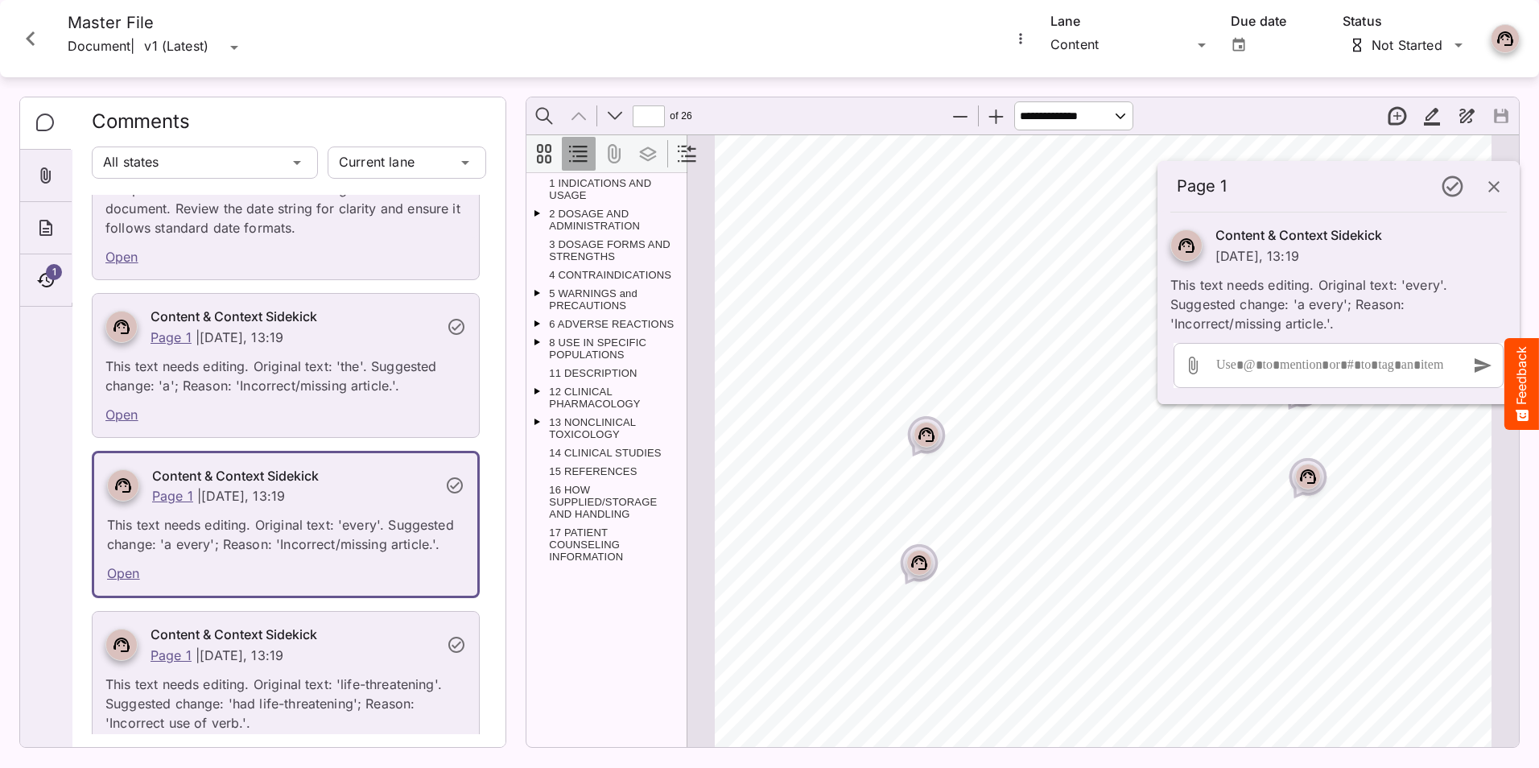
scroll to position [394, 0]
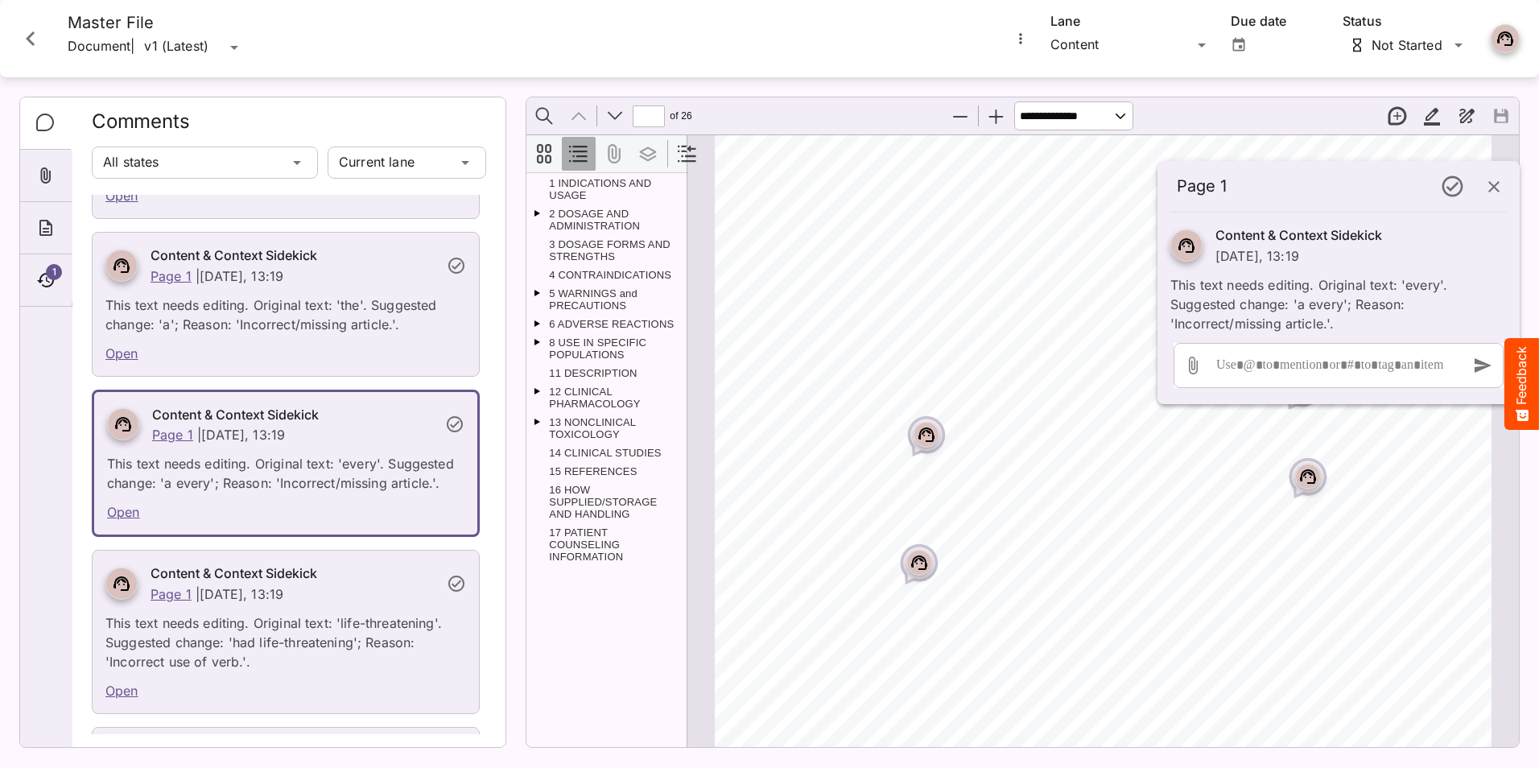
click at [1295, 472] on div "Page ⁨1⁩" at bounding box center [1308, 477] width 26 height 26
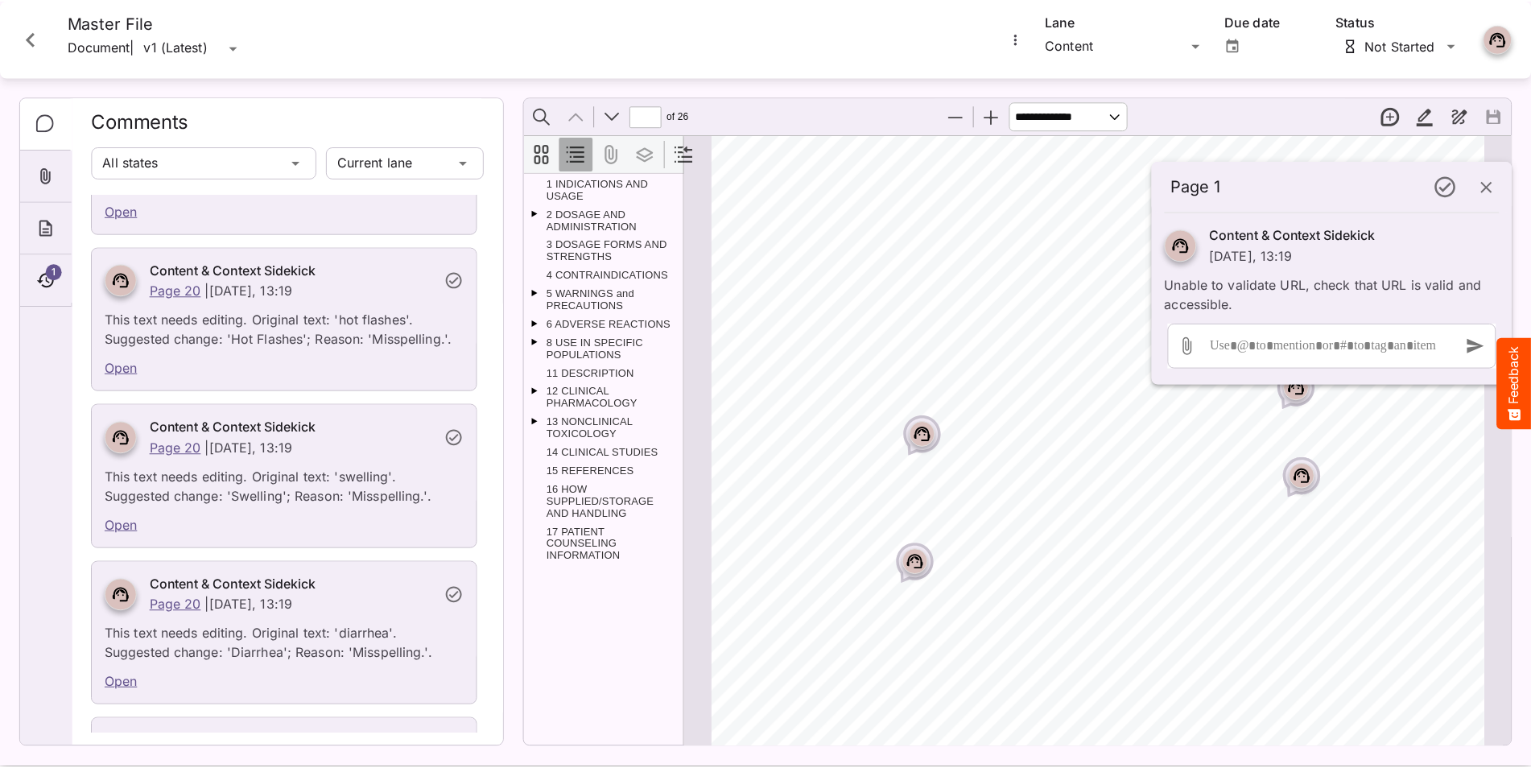
scroll to position [37572, 0]
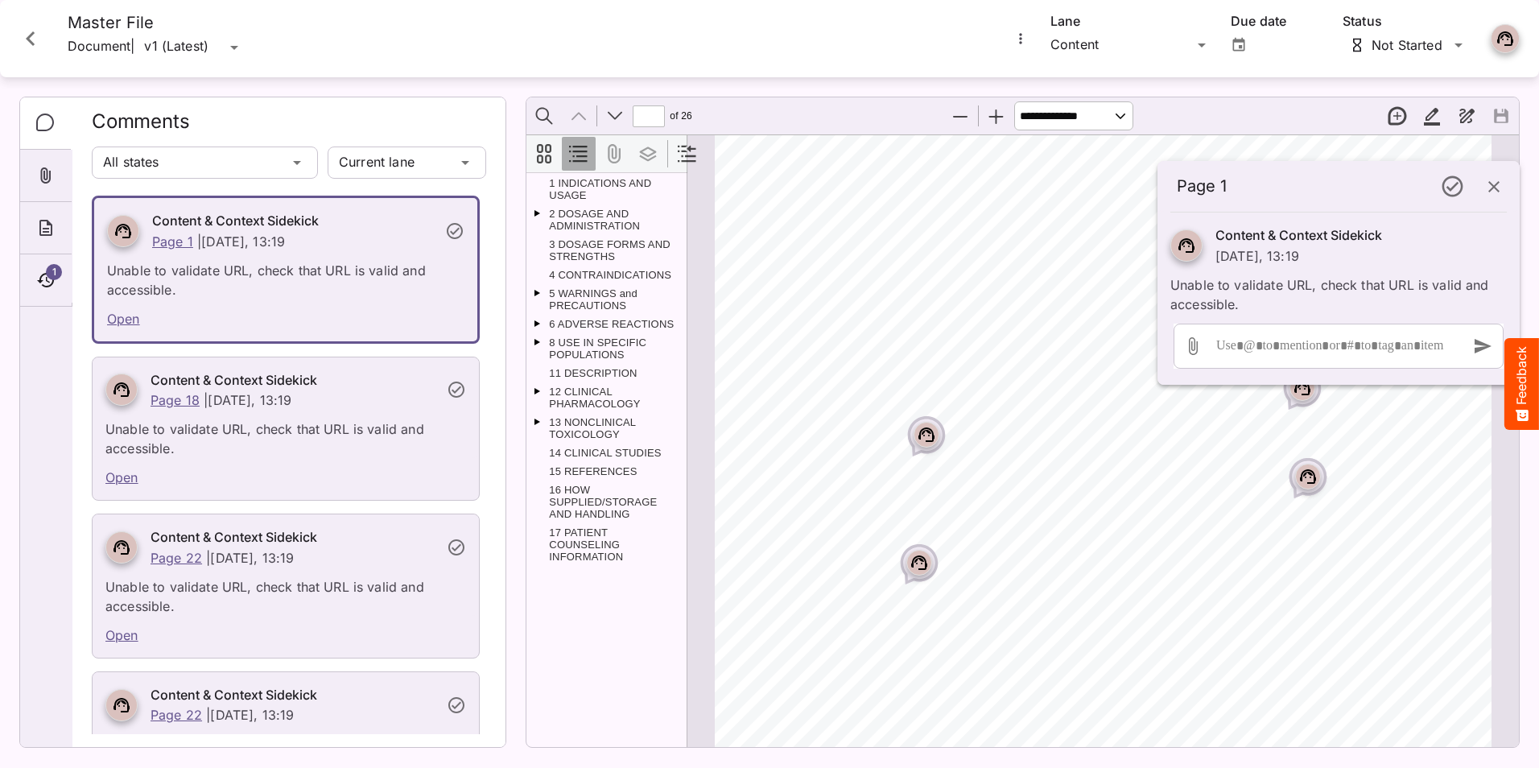
click at [31, 41] on icon "Close card" at bounding box center [30, 38] width 9 height 14
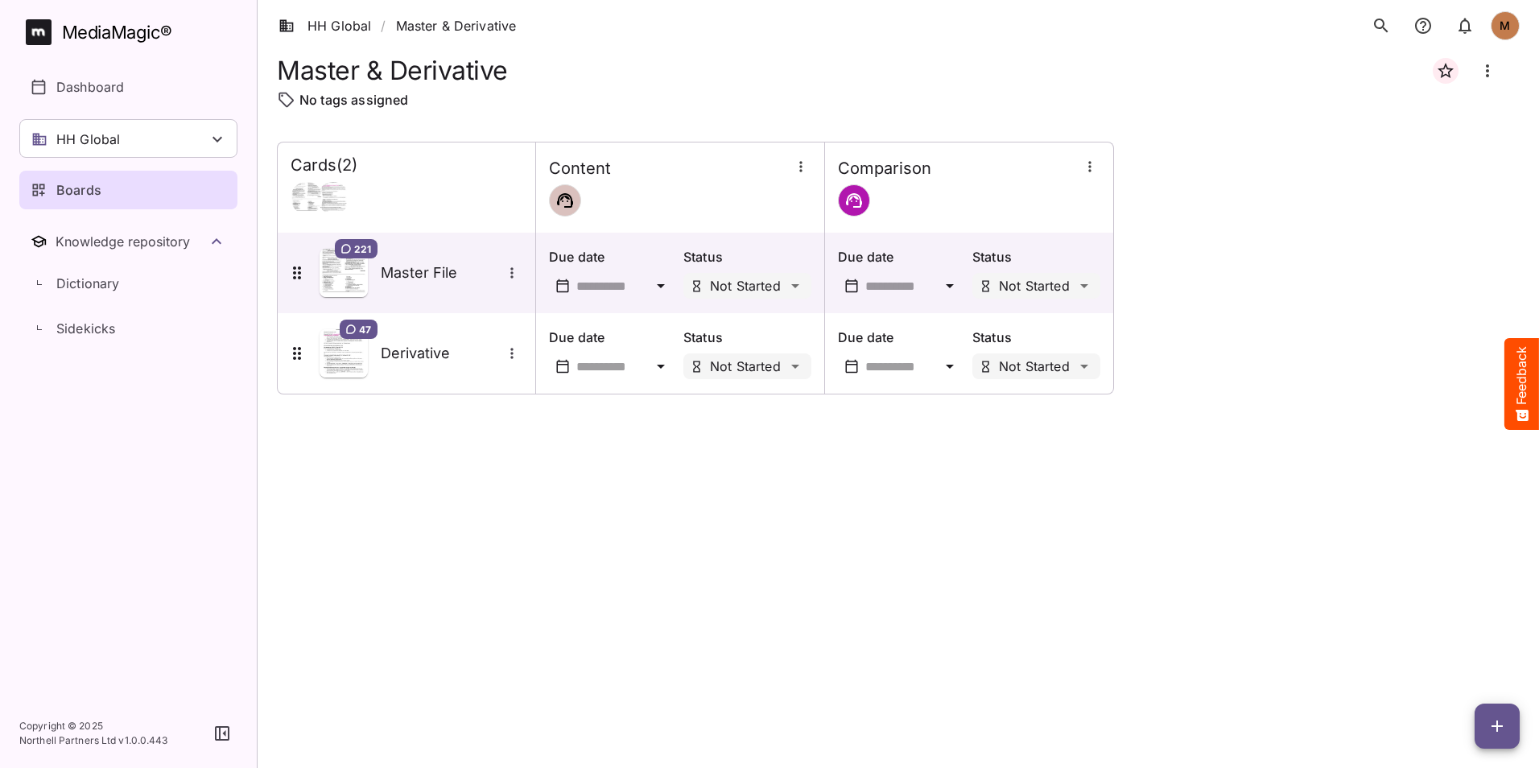
click at [80, 187] on p "Boards" at bounding box center [78, 189] width 45 height 19
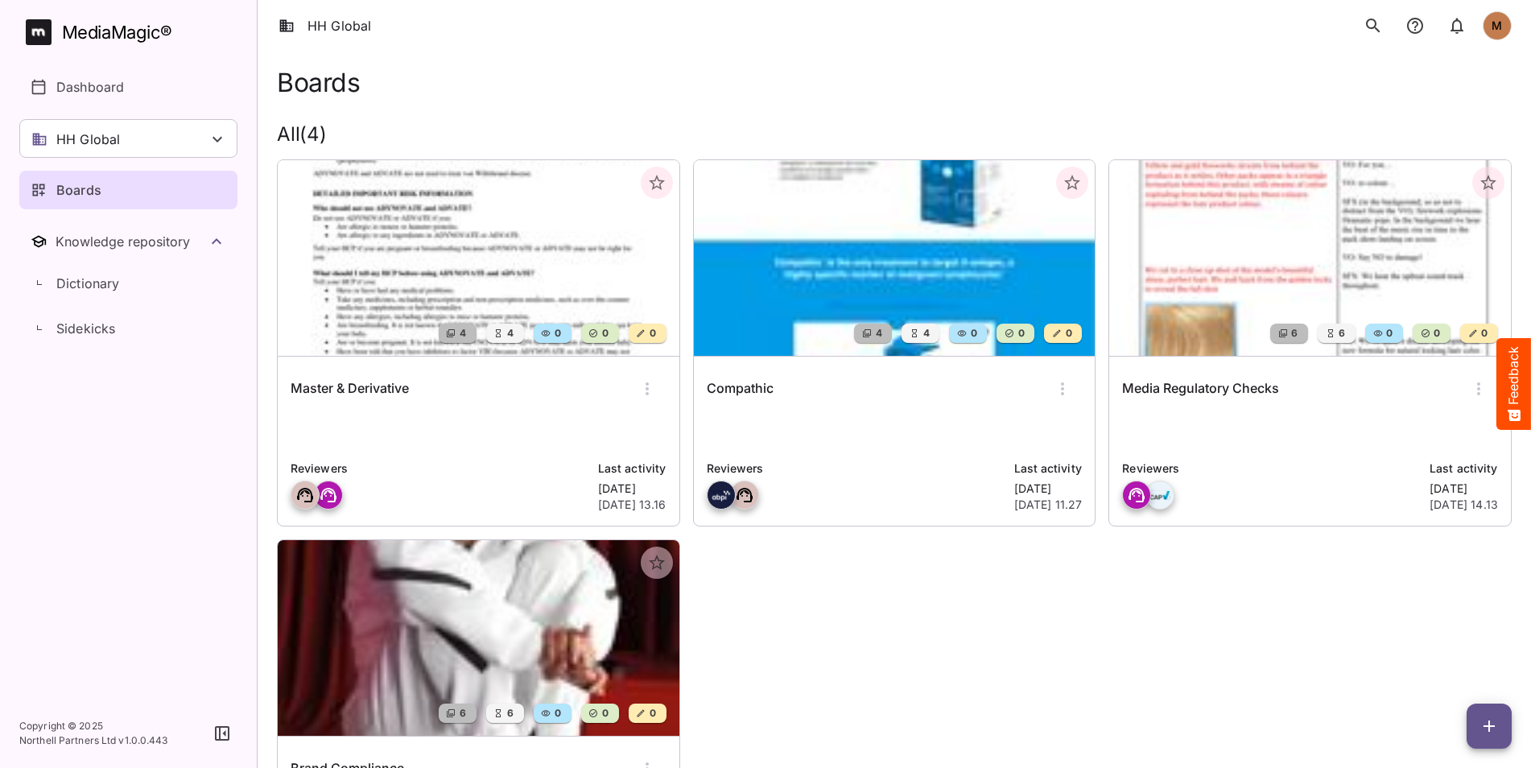
click at [79, 184] on p "Boards" at bounding box center [78, 189] width 45 height 19
